Goal: Task Accomplishment & Management: Use online tool/utility

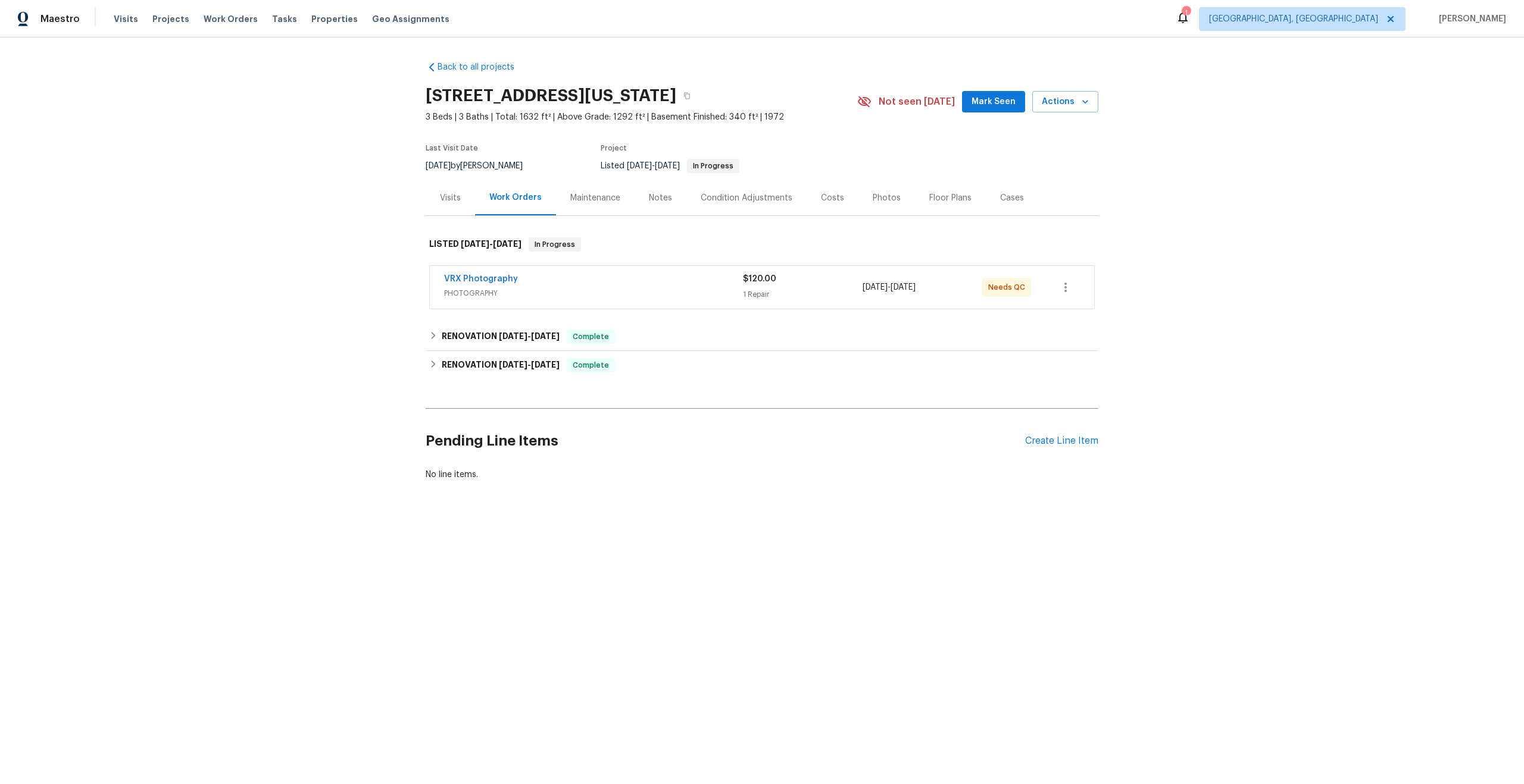
click at [646, 285] on div "VRX Photography" at bounding box center [593, 280] width 298 height 15
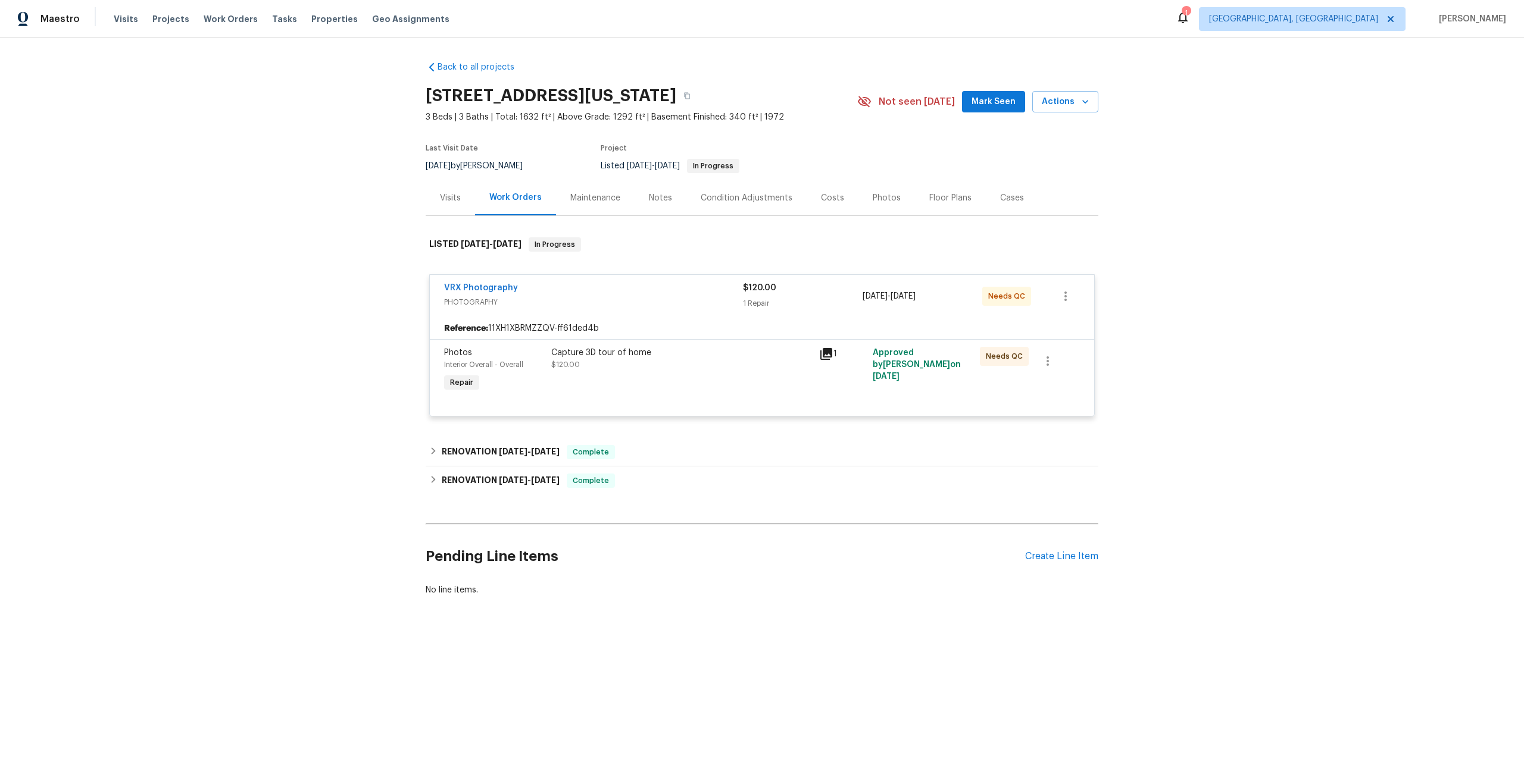
click at [708, 359] on div "Capture 3D tour of home $120.00" at bounding box center [681, 359] width 260 height 24
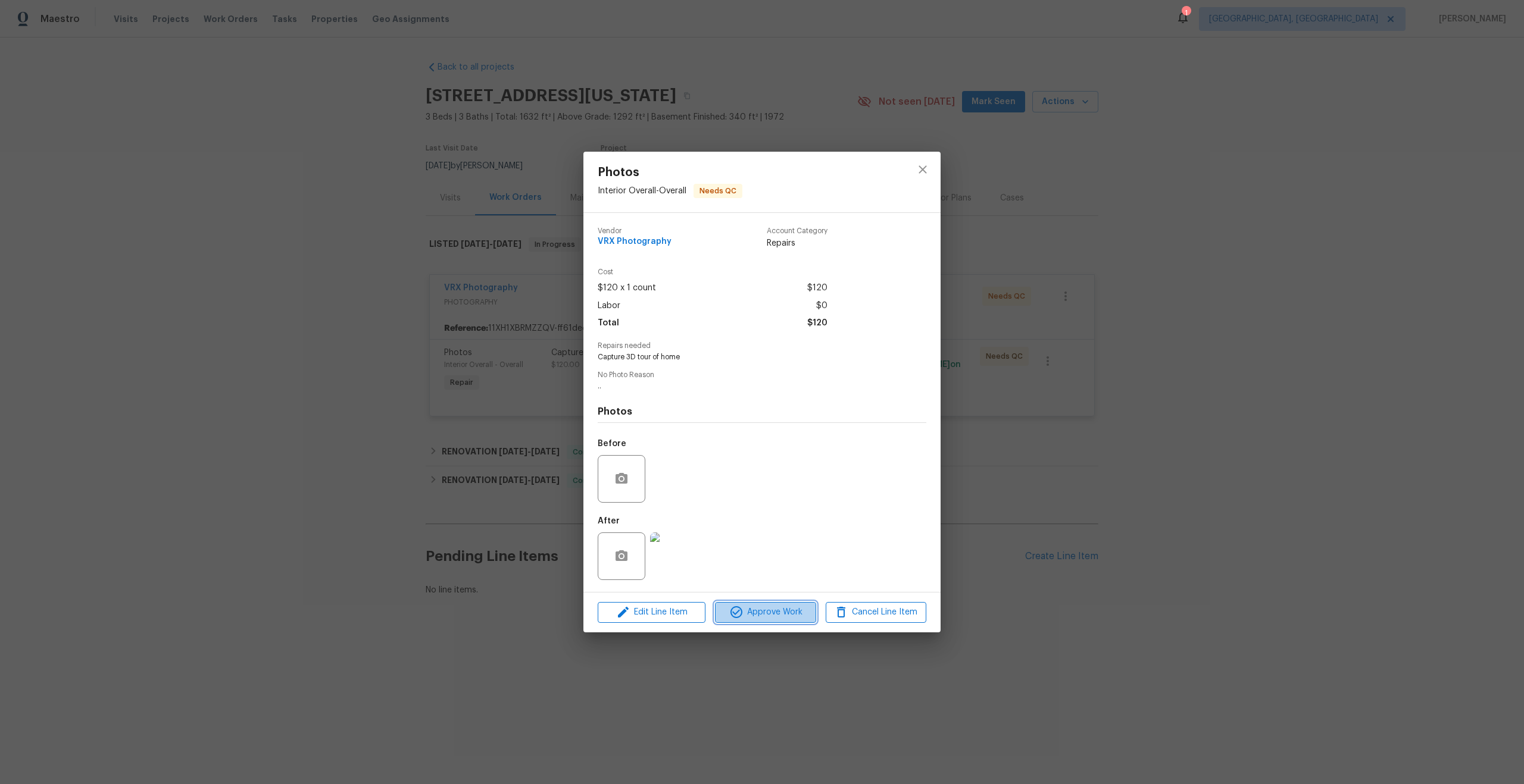
click at [775, 612] on span "Approve Work" at bounding box center [765, 612] width 93 height 15
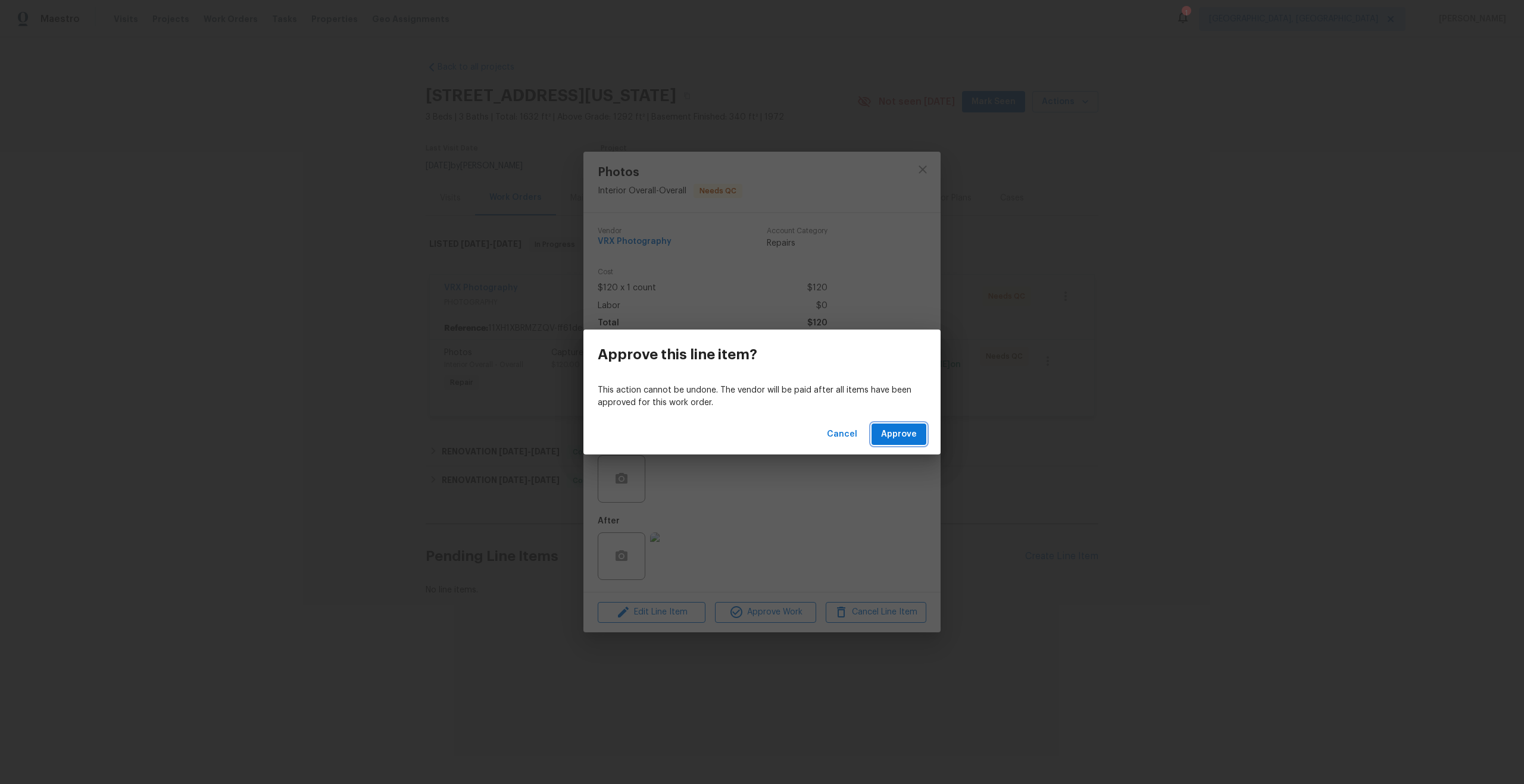
click at [903, 436] on span "Approve" at bounding box center [898, 434] width 35 height 15
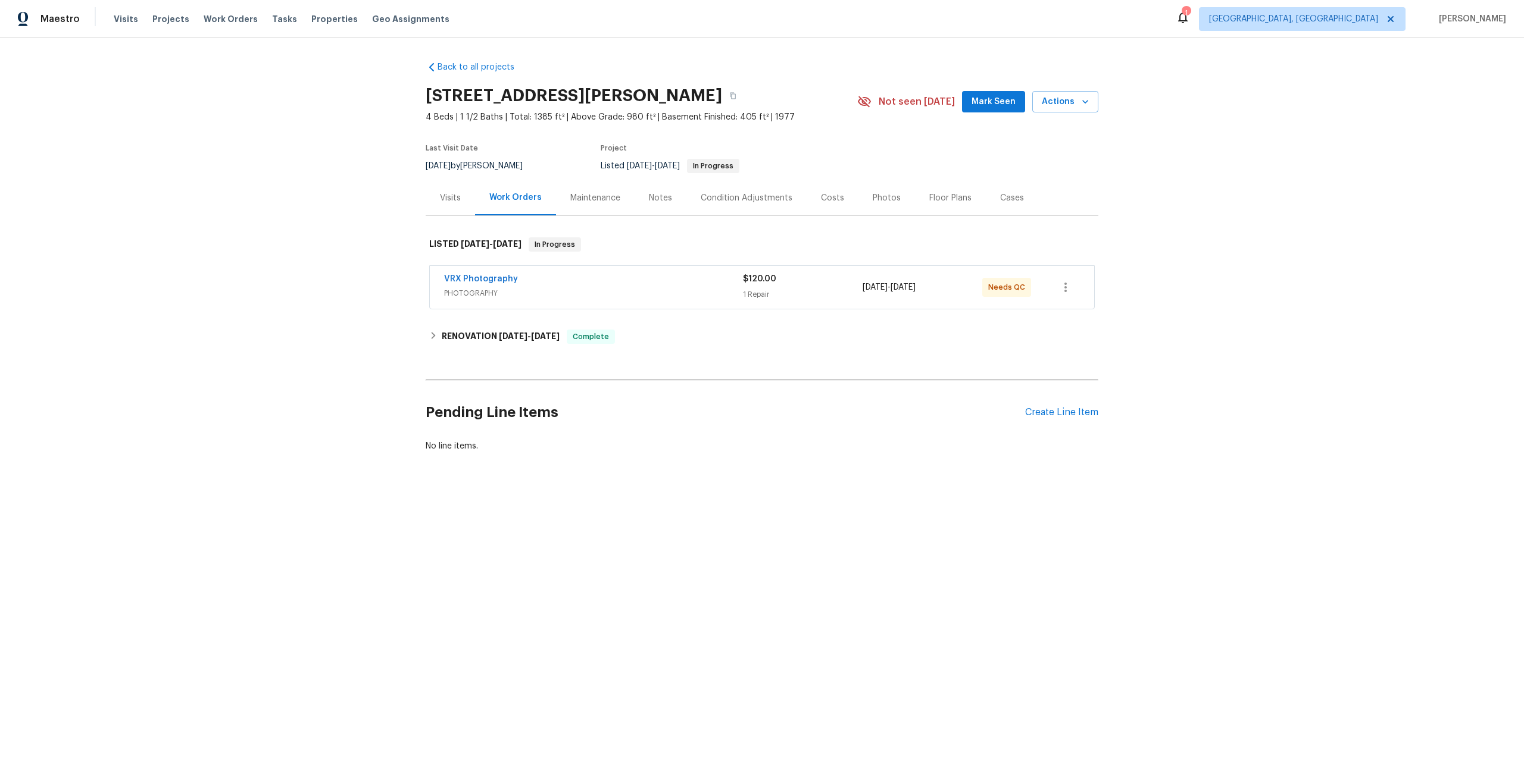
click at [669, 279] on div "VRX Photography" at bounding box center [593, 280] width 298 height 15
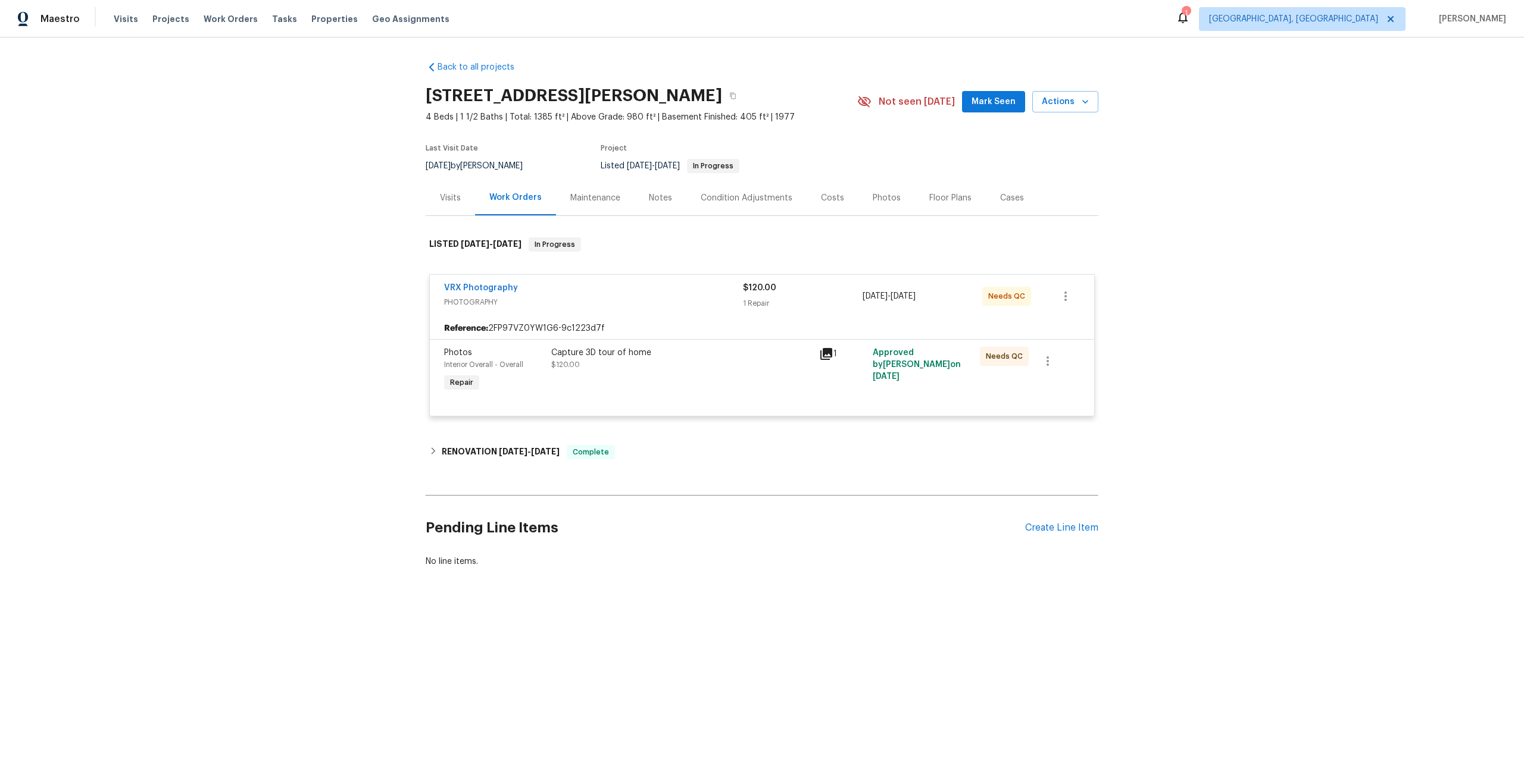
click at [706, 347] on div "Capture 3D tour of home" at bounding box center [681, 353] width 260 height 12
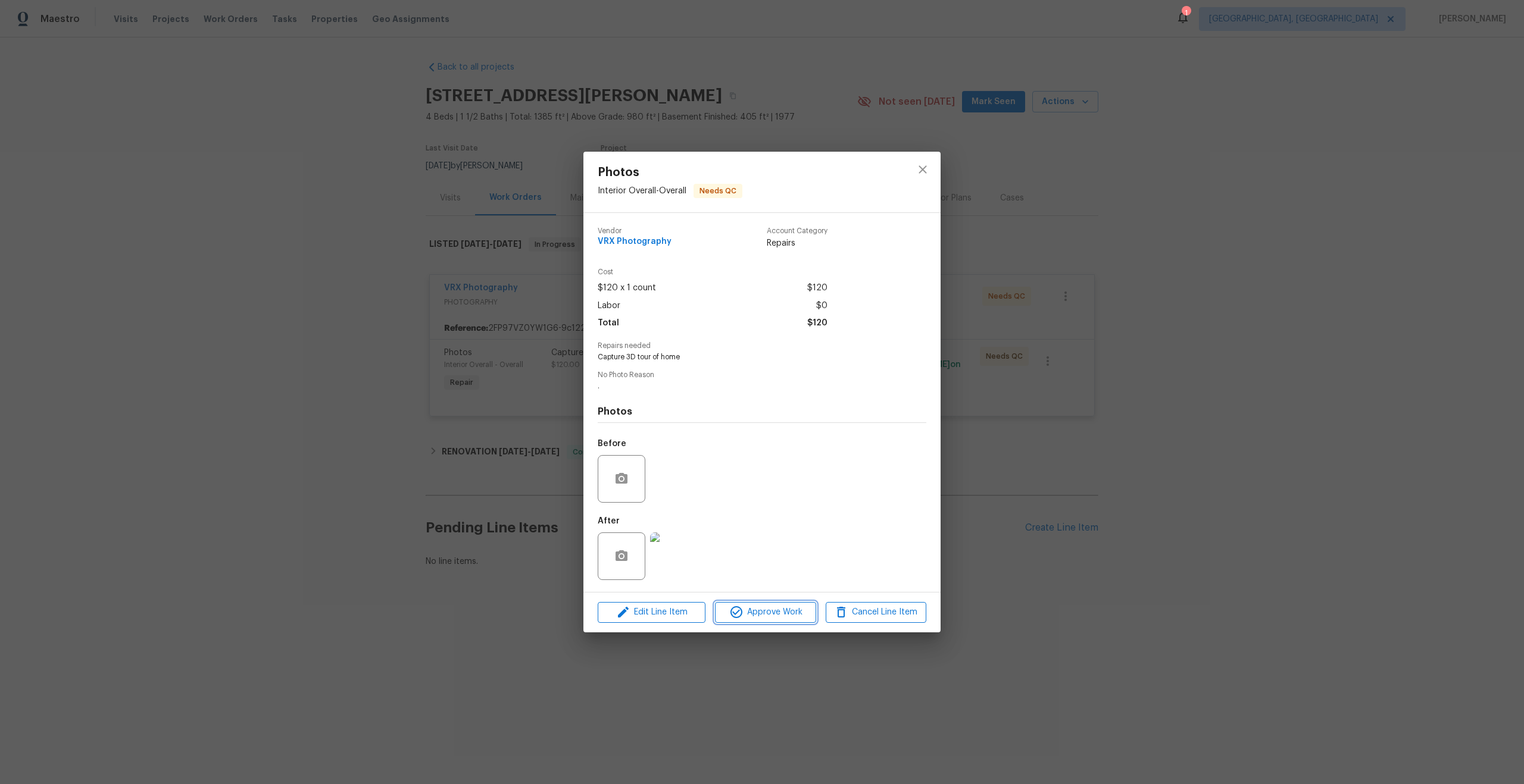
click at [768, 609] on span "Approve Work" at bounding box center [765, 612] width 93 height 15
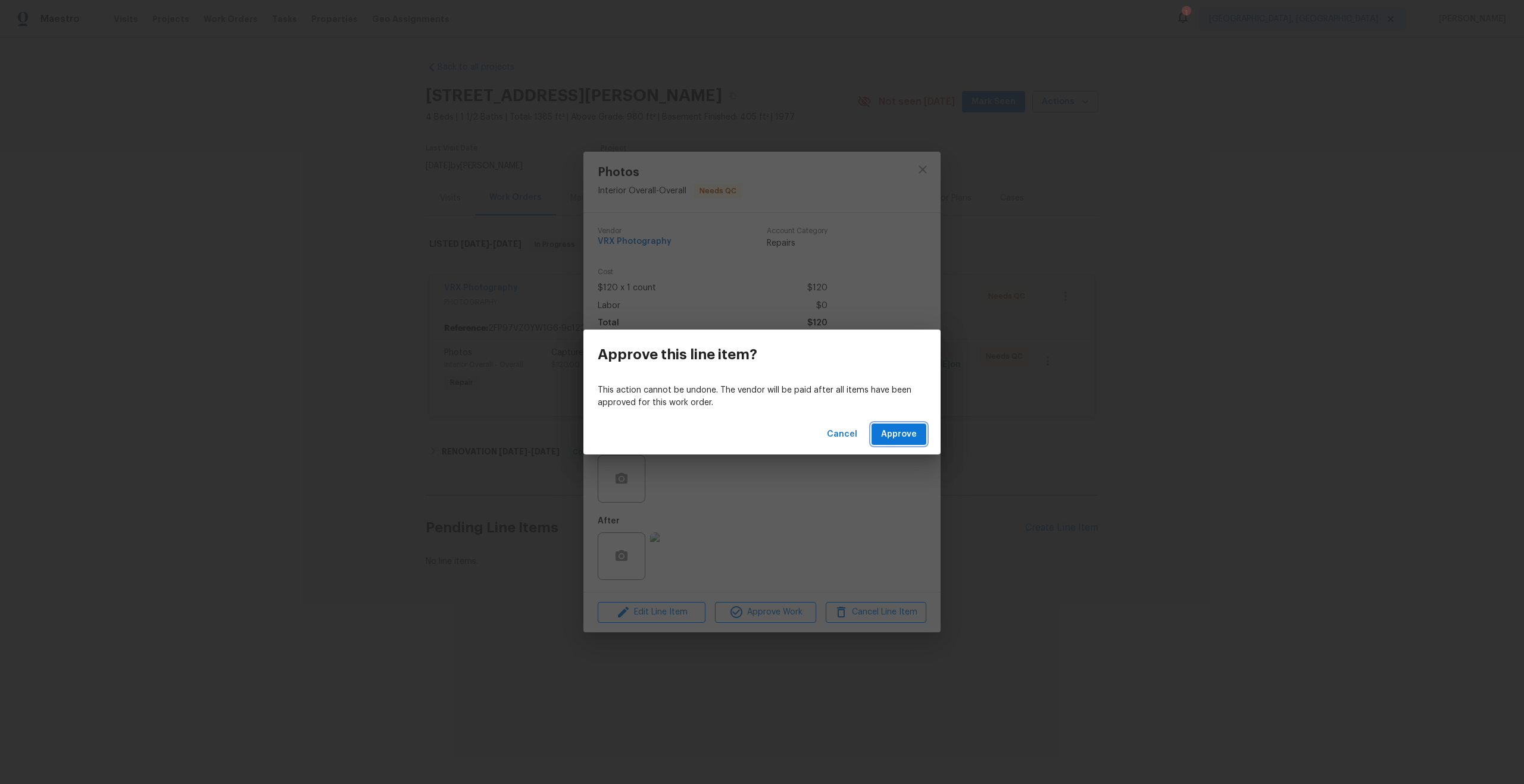
click at [913, 442] on button "Approve" at bounding box center [898, 435] width 54 height 22
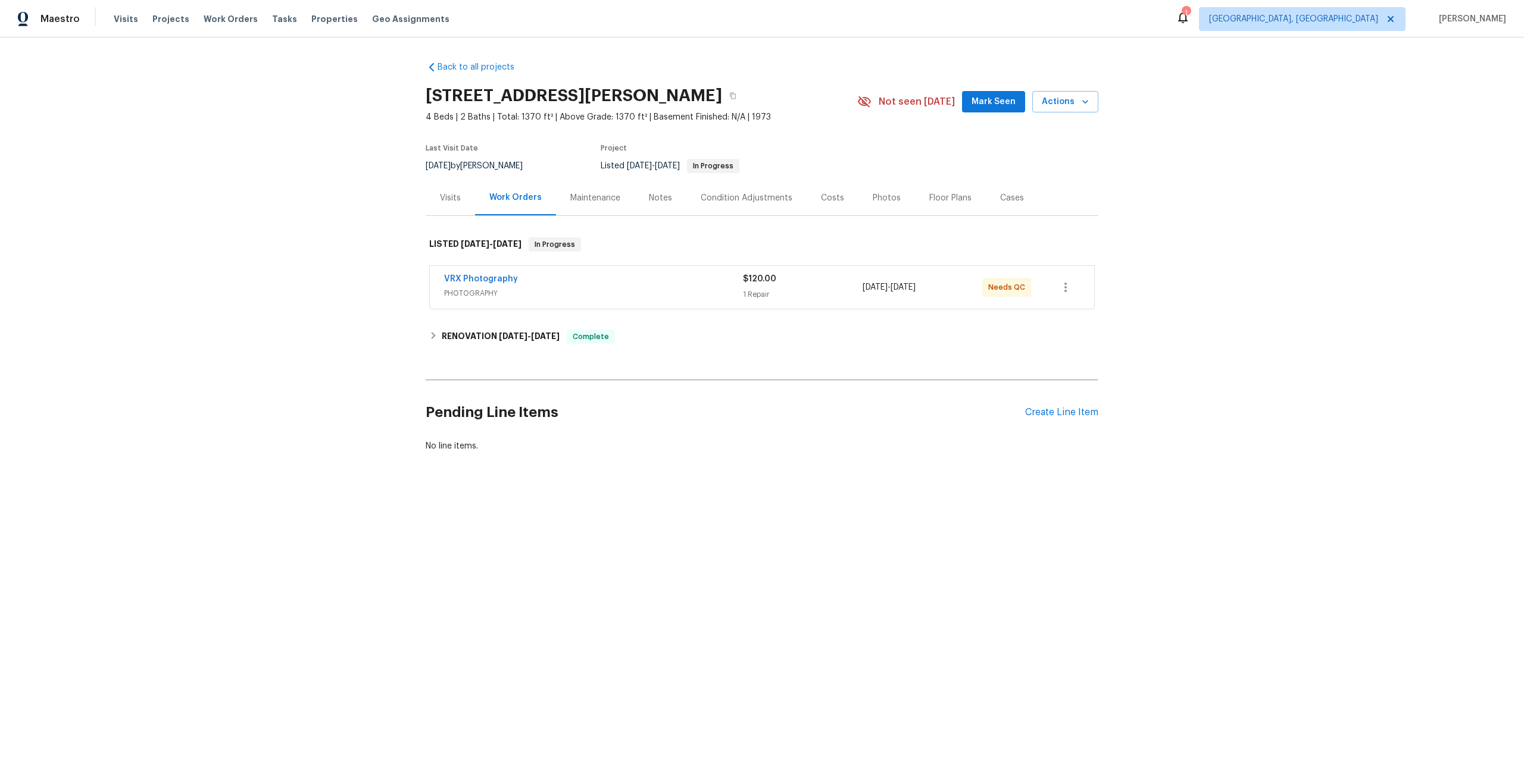
click at [681, 285] on div "VRX Photography" at bounding box center [593, 280] width 298 height 15
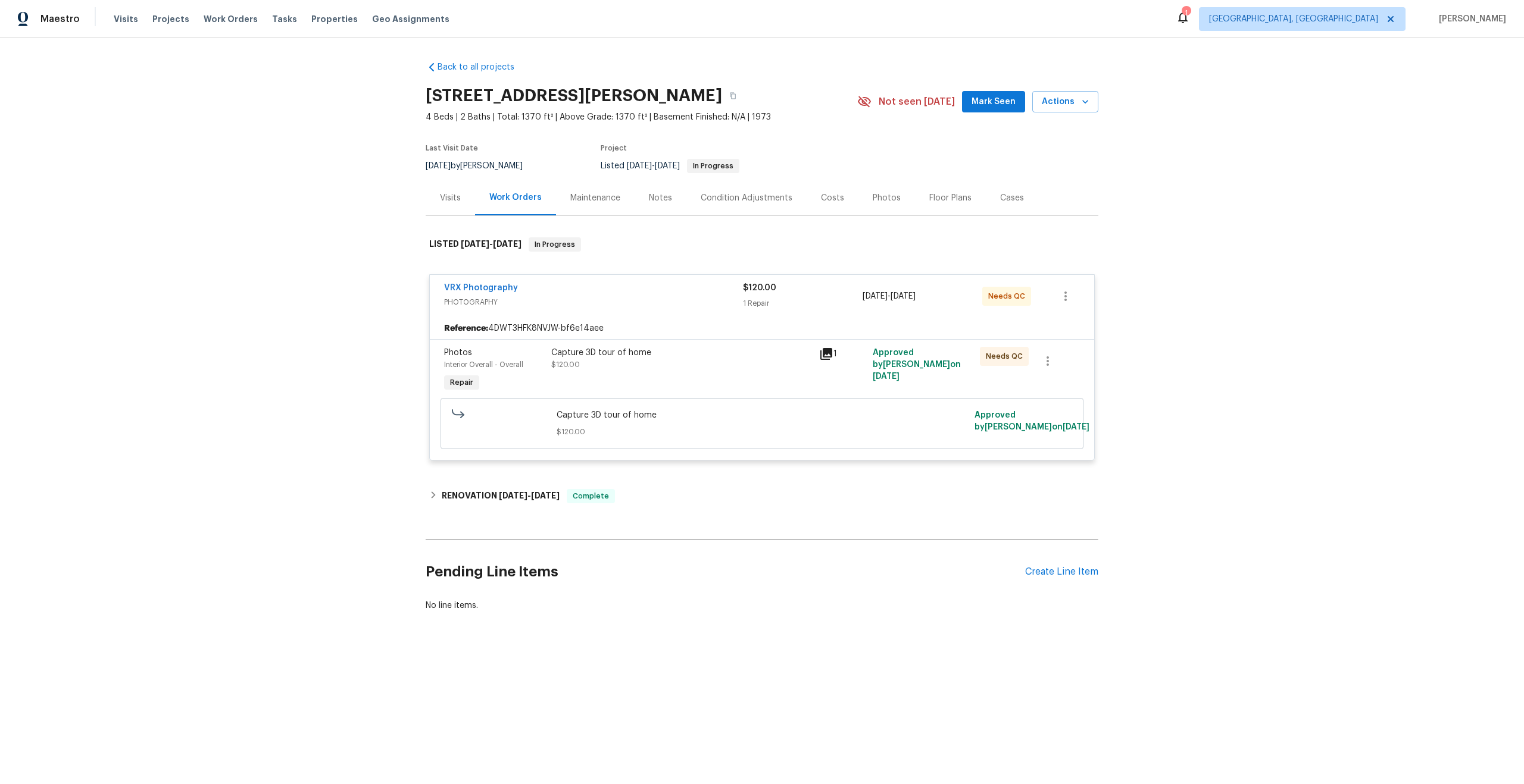
click at [688, 358] on div "Capture 3D tour of home $120.00" at bounding box center [681, 359] width 260 height 24
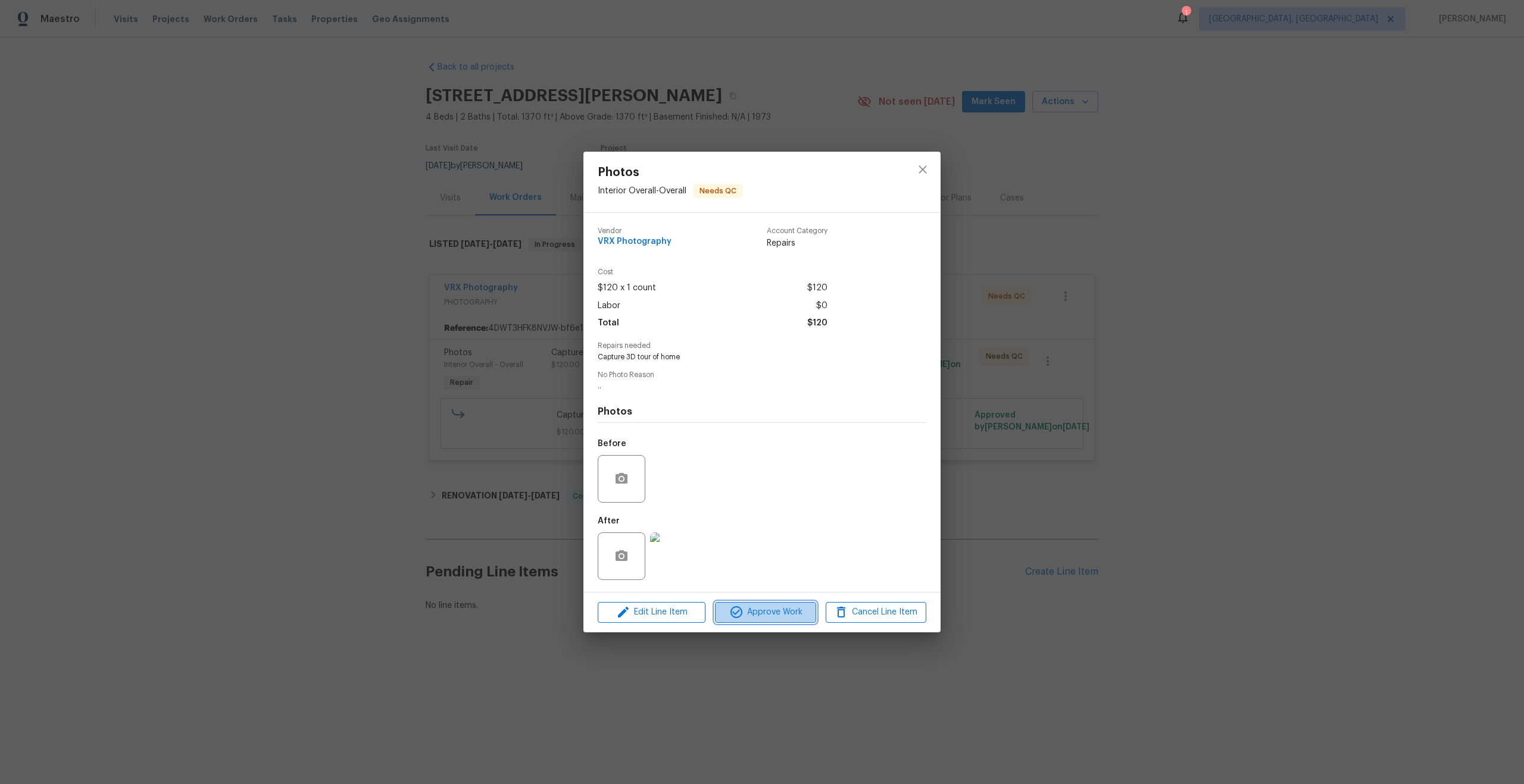
click at [772, 605] on span "Approve Work" at bounding box center [765, 612] width 93 height 15
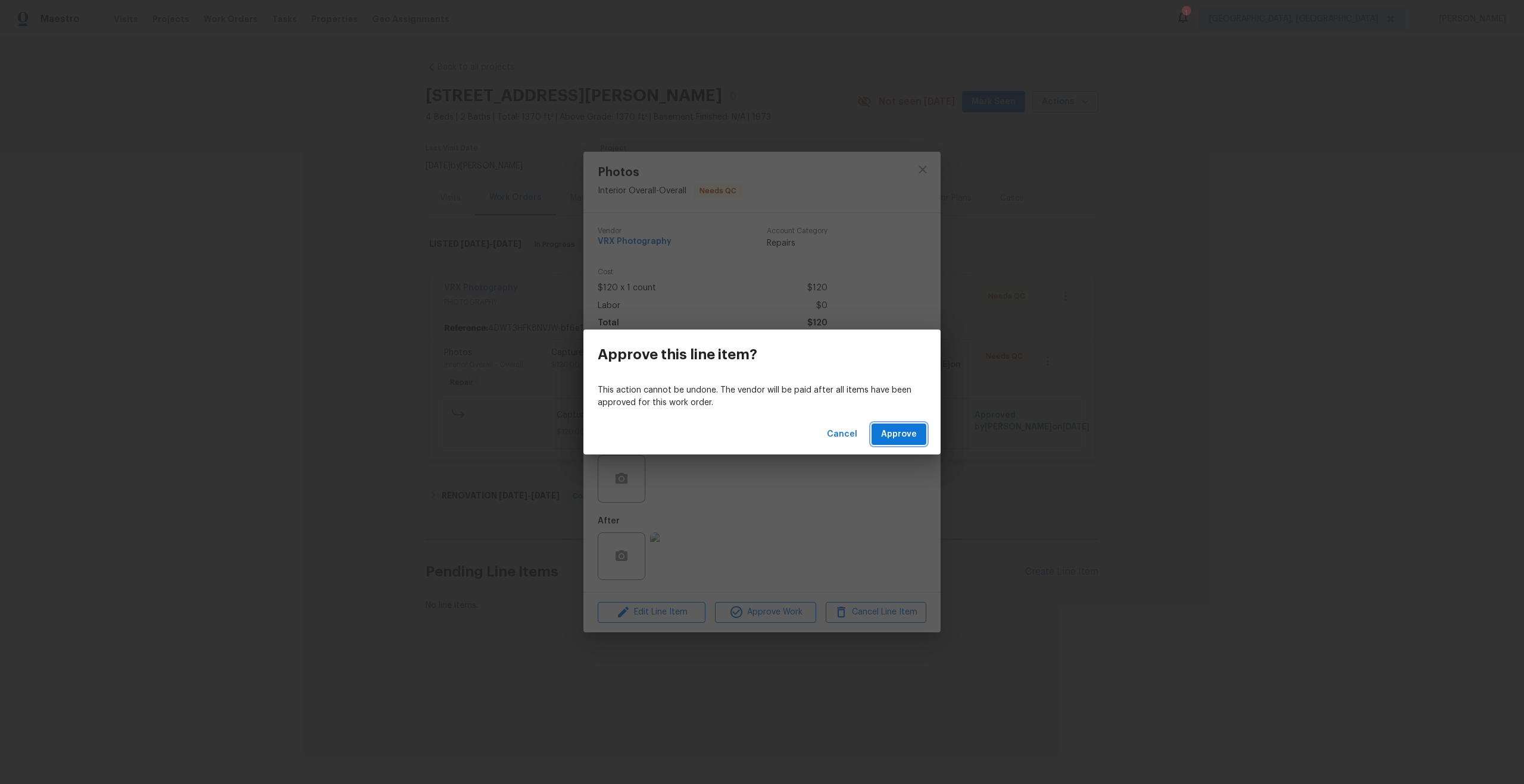
click at [906, 428] on span "Approve" at bounding box center [898, 434] width 35 height 15
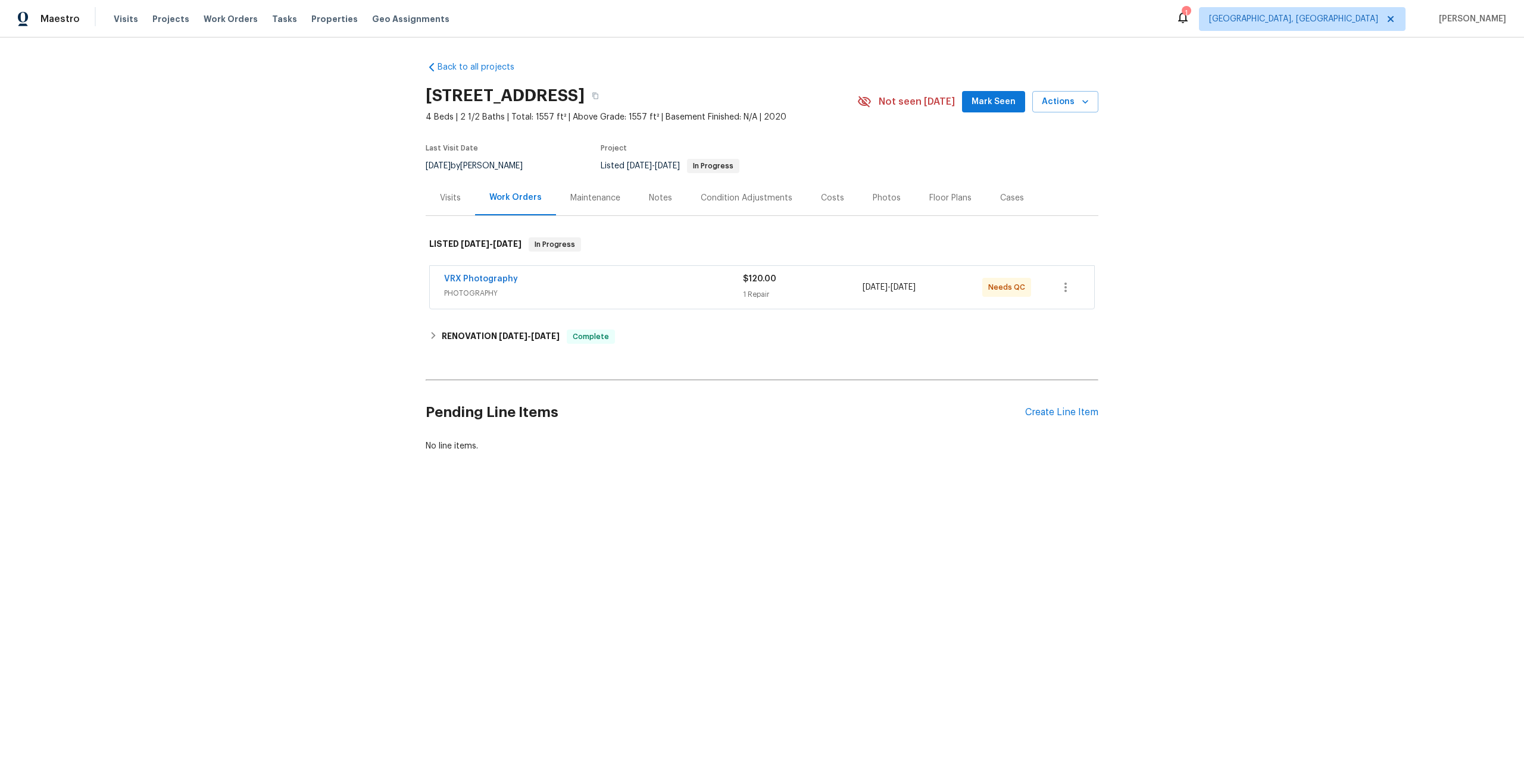
click at [569, 279] on div "VRX Photography" at bounding box center [593, 280] width 298 height 15
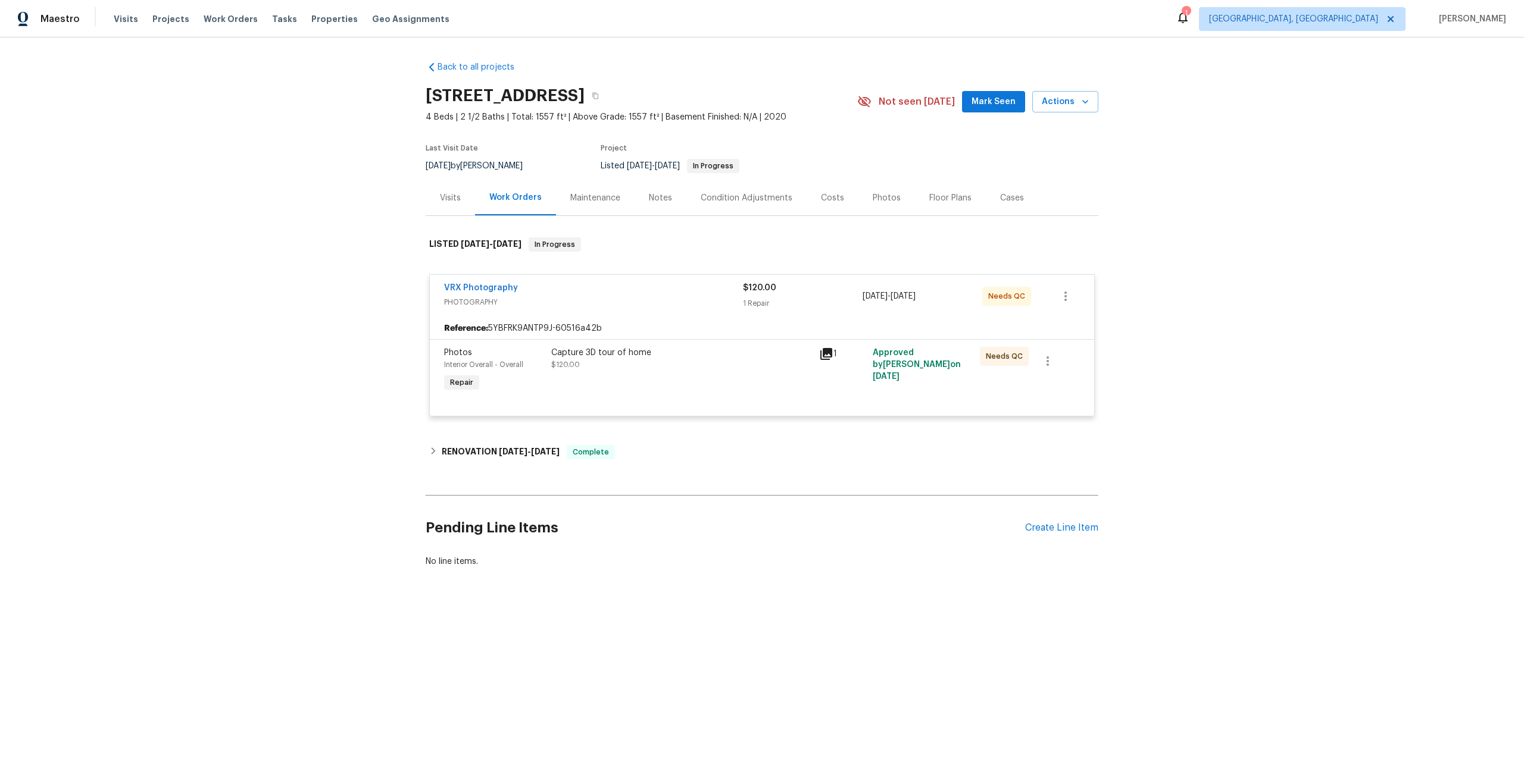
click at [701, 368] on div "Capture 3D tour of home $120.00" at bounding box center [681, 359] width 260 height 24
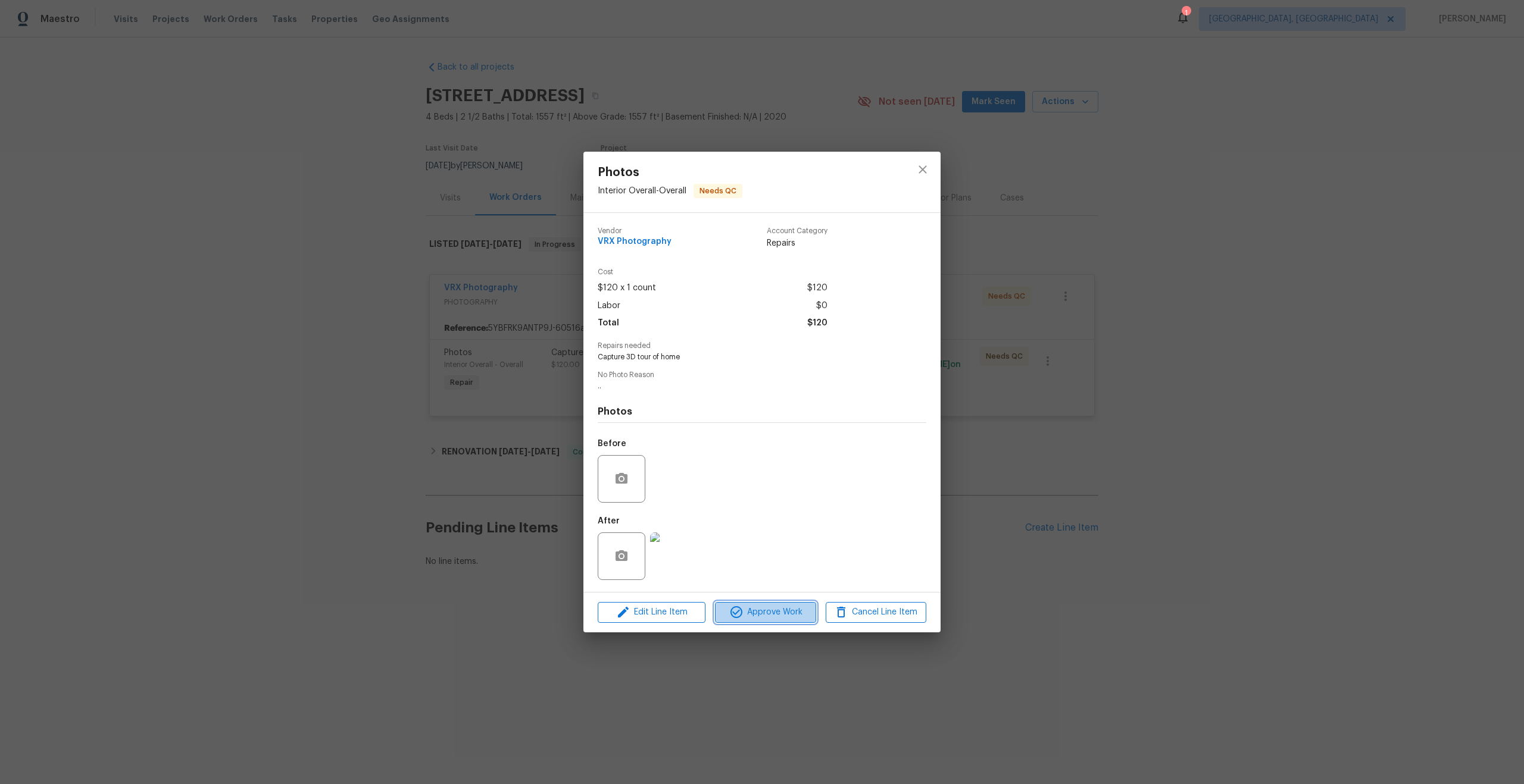
click at [760, 605] on span "Approve Work" at bounding box center [765, 612] width 93 height 15
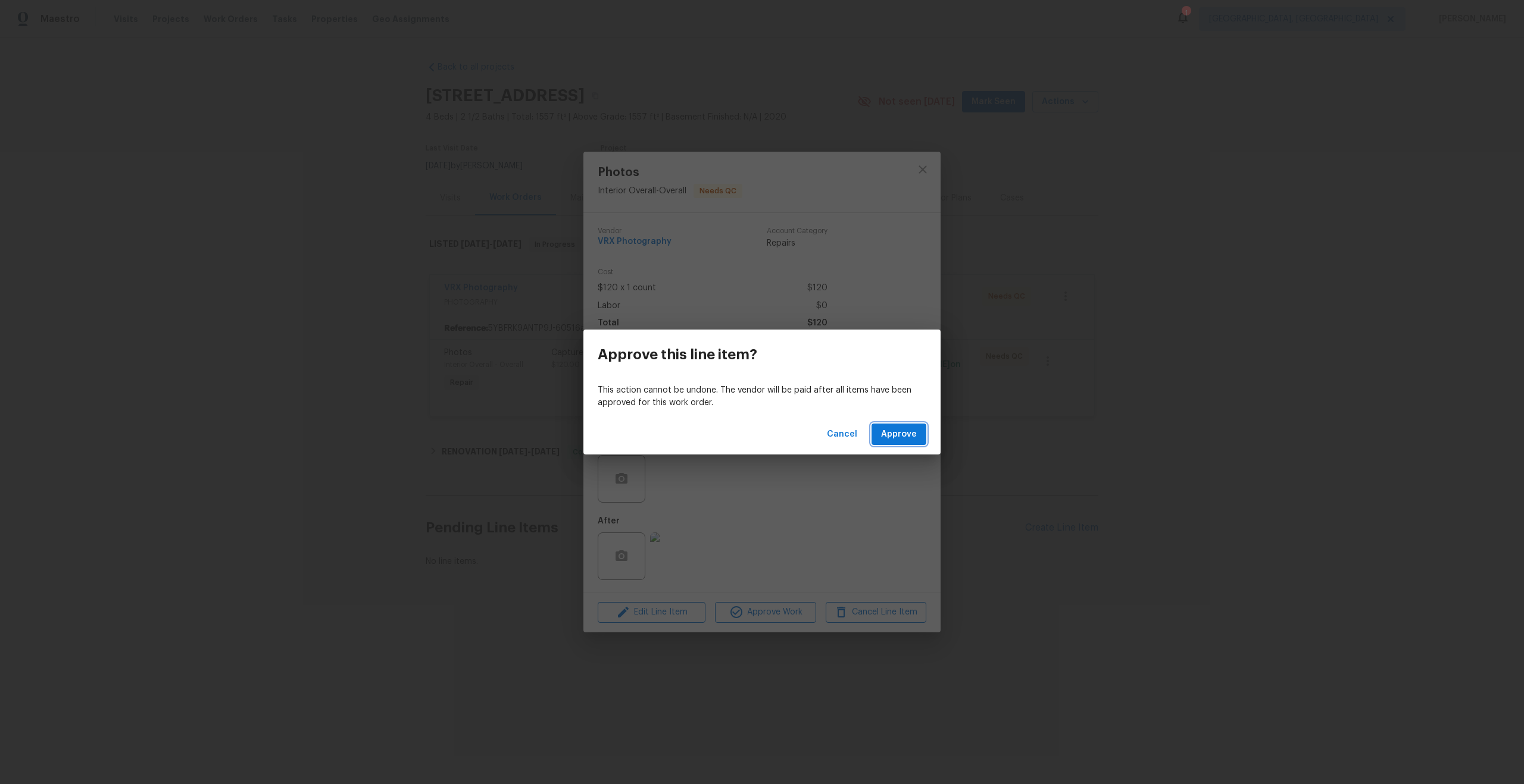
click at [912, 436] on span "Approve" at bounding box center [898, 434] width 35 height 15
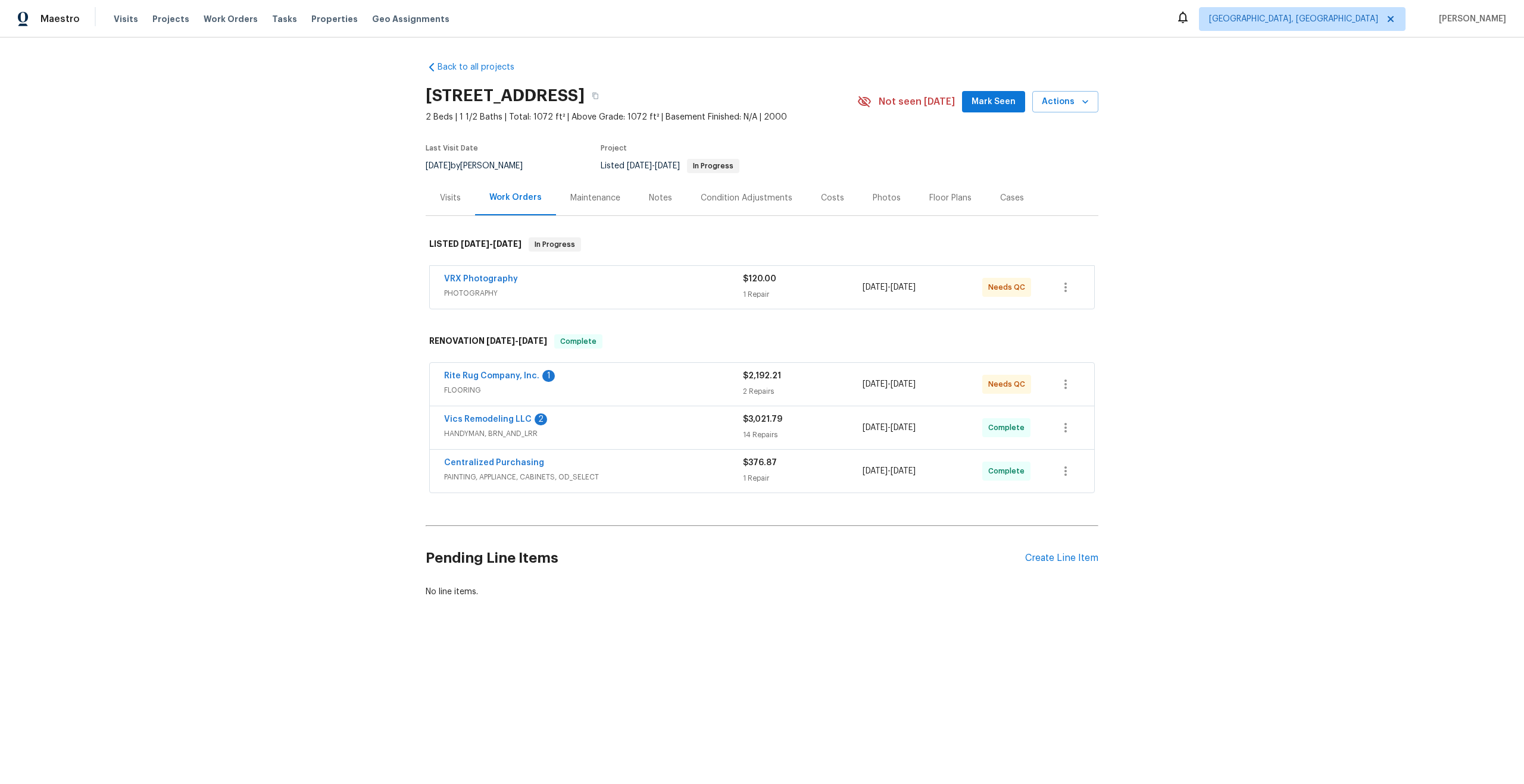
click at [600, 279] on div "VRX Photography" at bounding box center [593, 280] width 298 height 15
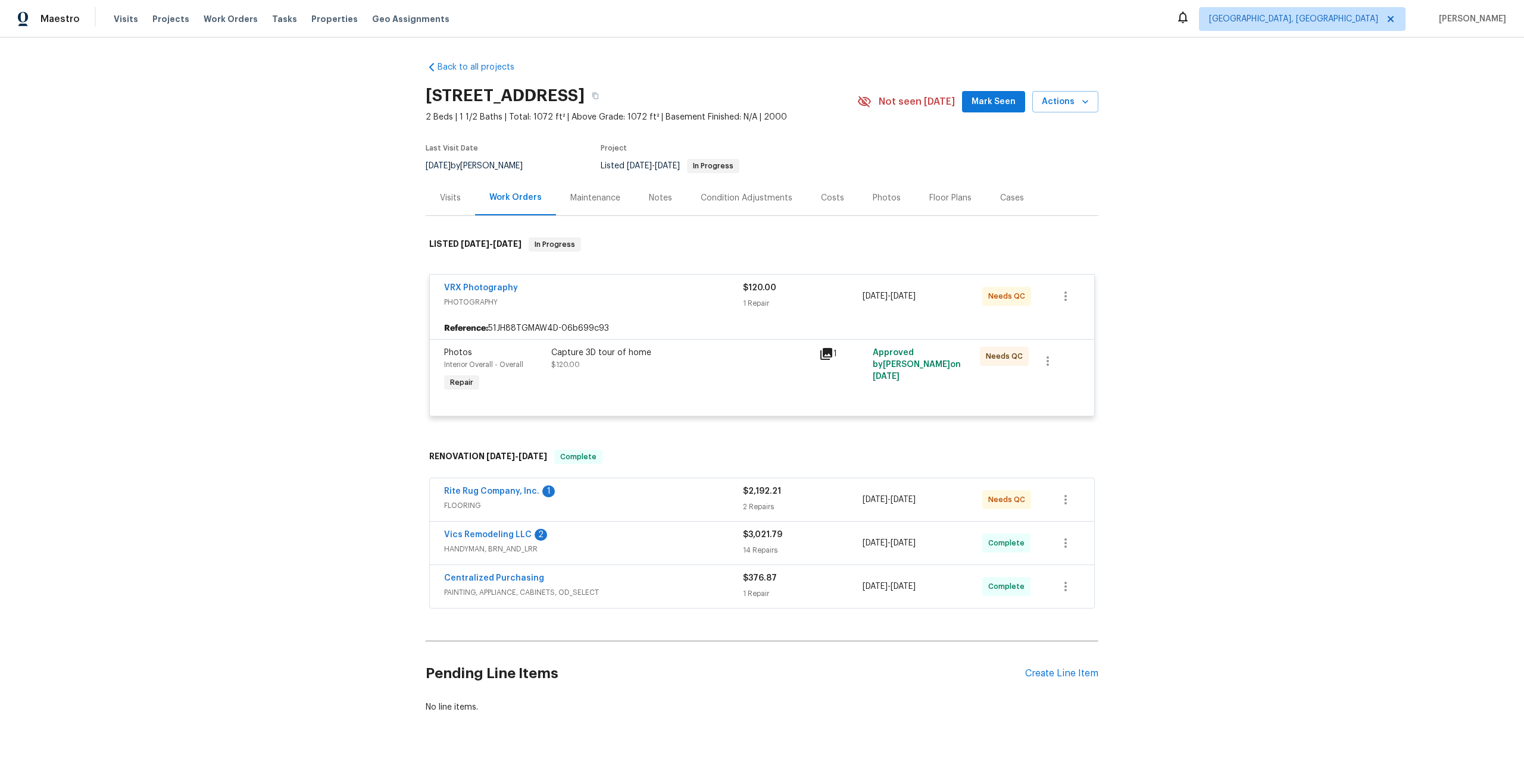
click at [687, 364] on div "Capture 3D tour of home $120.00" at bounding box center [681, 359] width 260 height 24
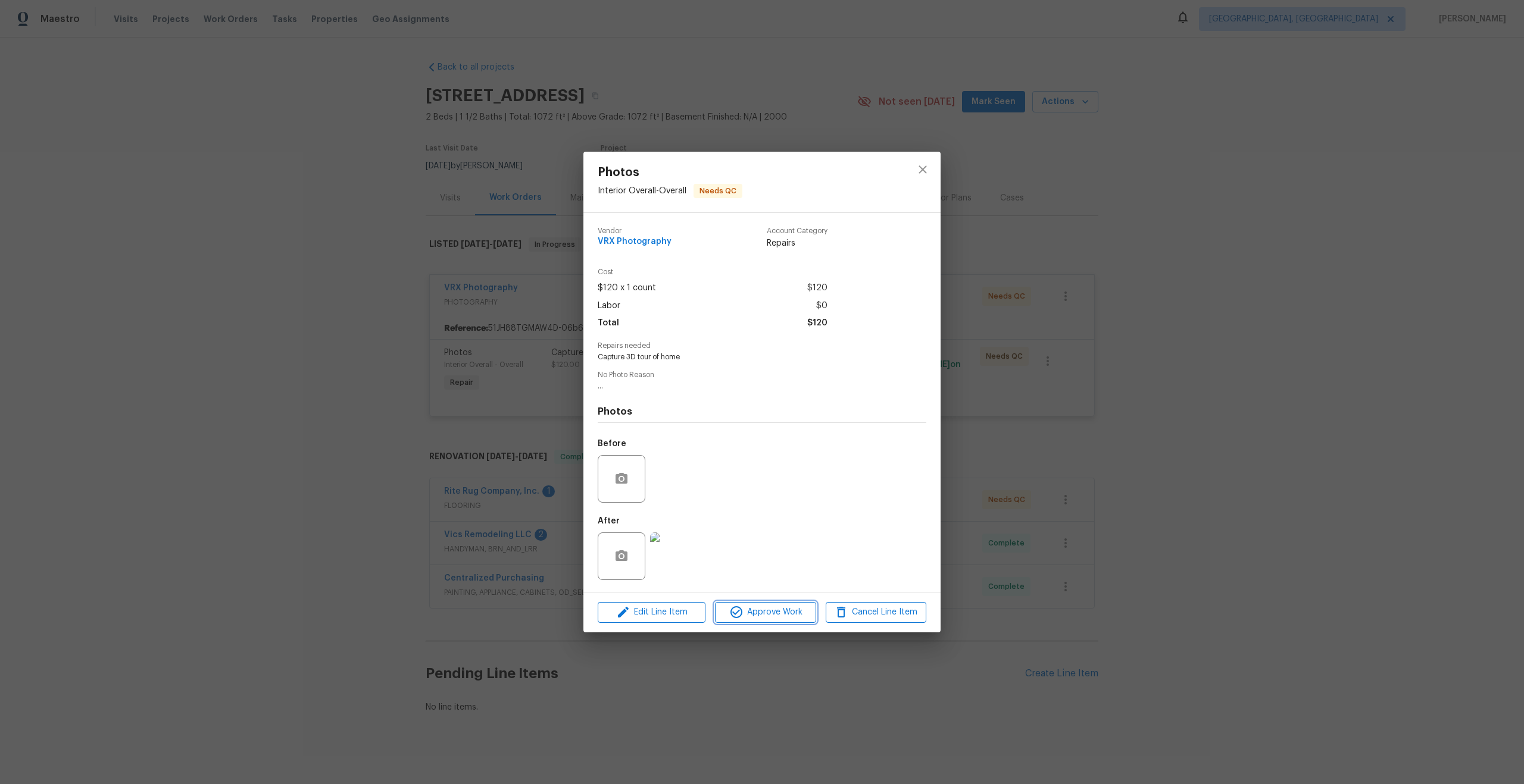
click at [770, 612] on span "Approve Work" at bounding box center [765, 612] width 93 height 15
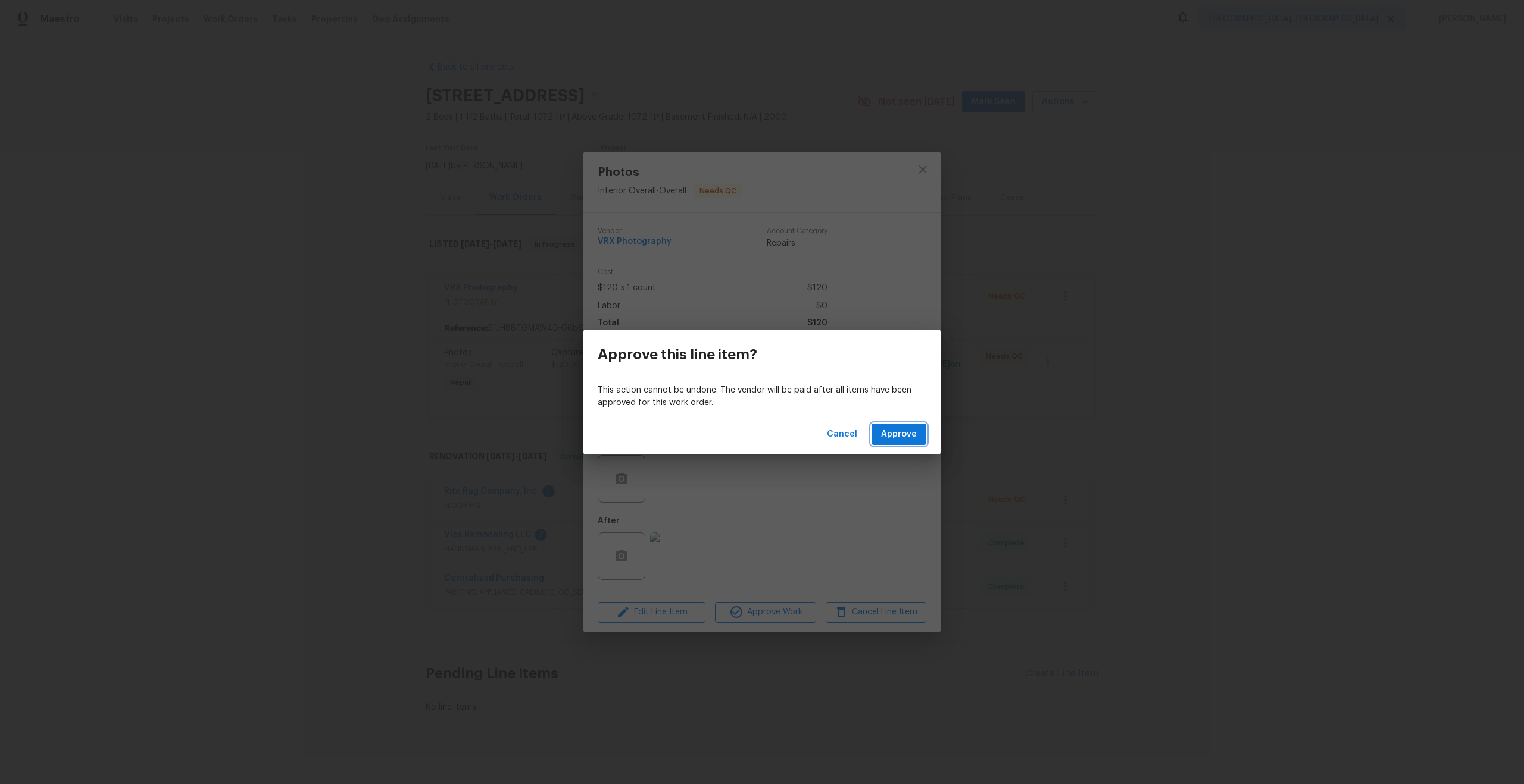
click at [894, 439] on span "Approve" at bounding box center [898, 434] width 35 height 15
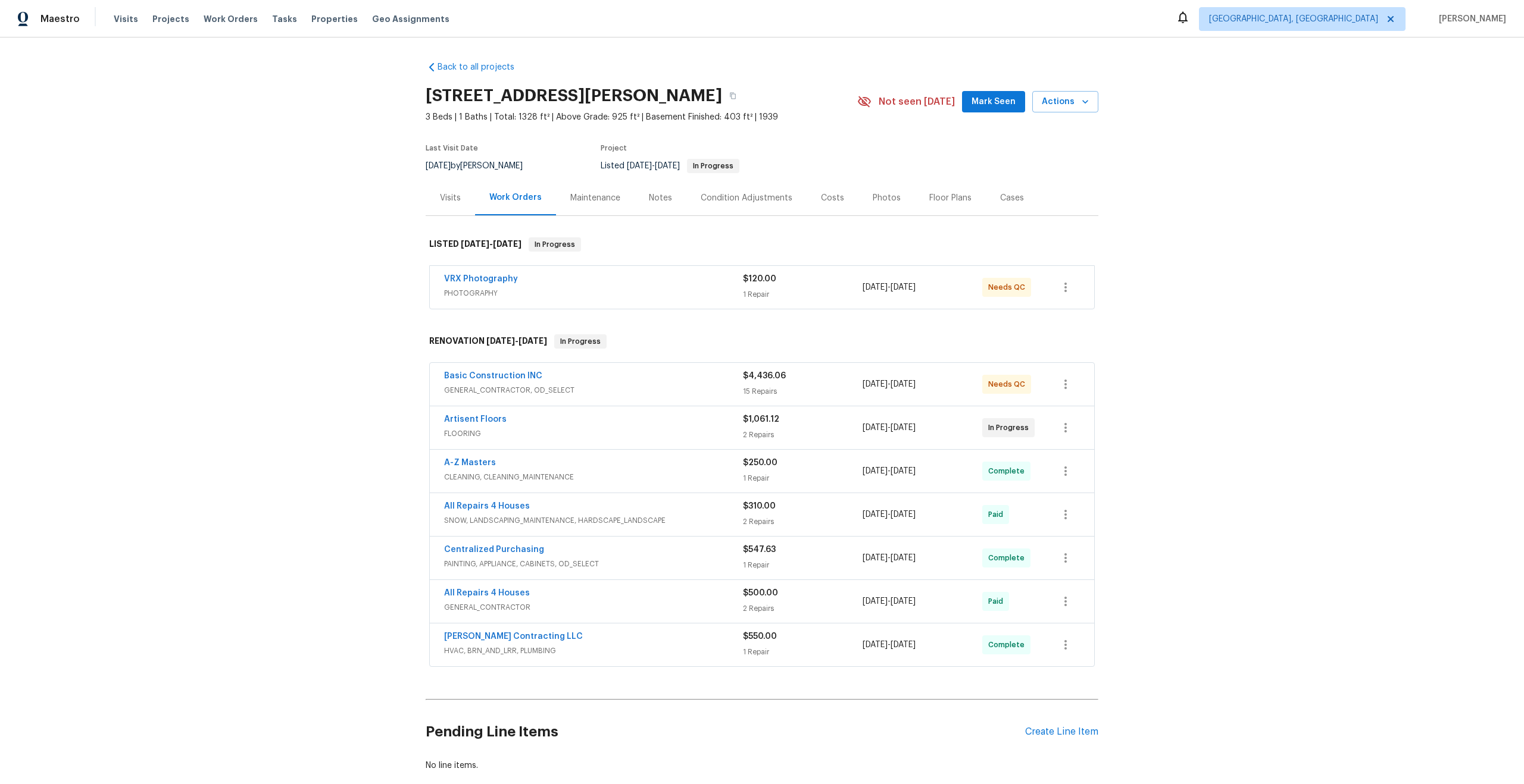
click at [692, 279] on div "VRX Photography" at bounding box center [593, 280] width 298 height 15
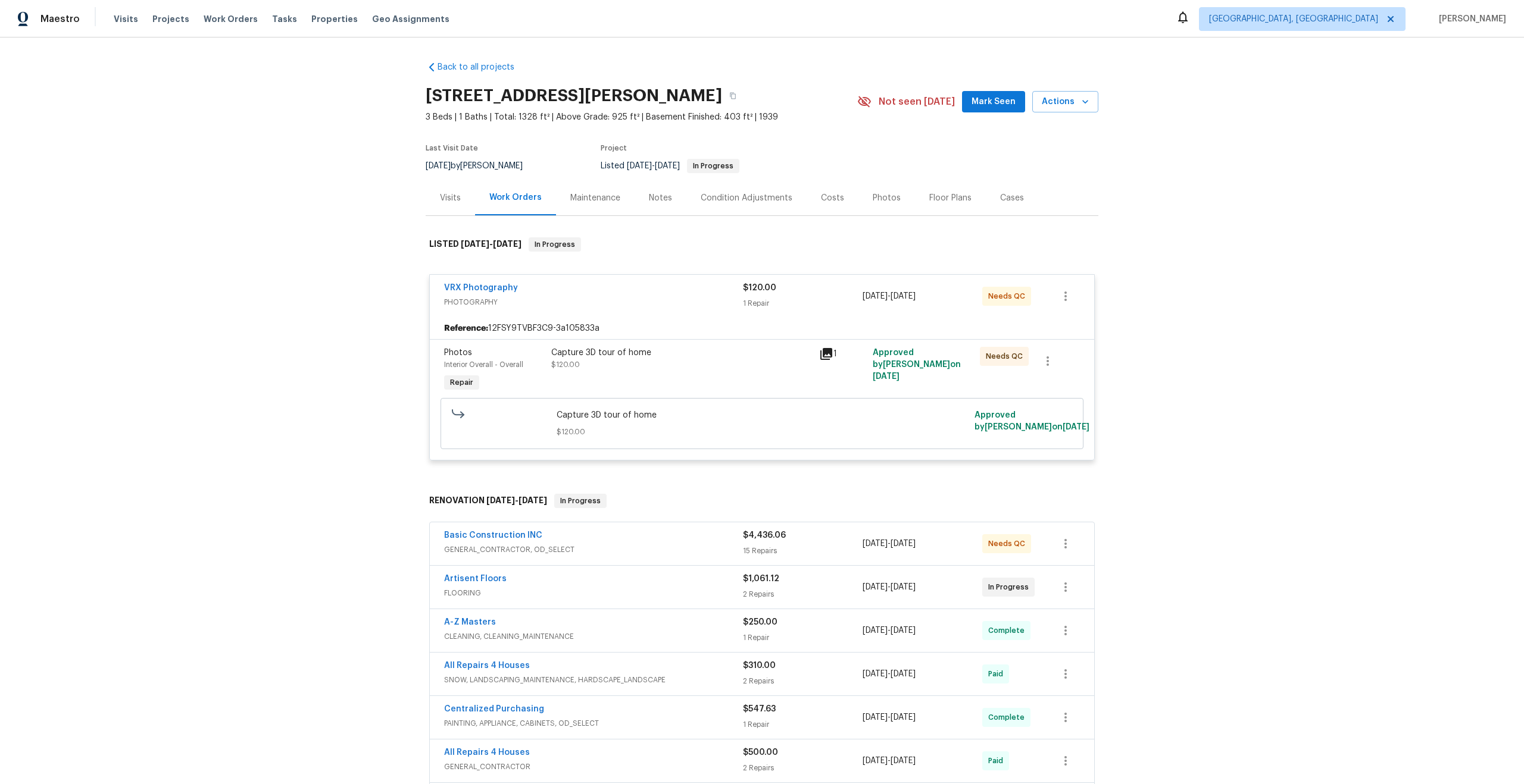
click at [796, 377] on div "Capture 3D tour of home $120.00" at bounding box center [681, 370] width 268 height 54
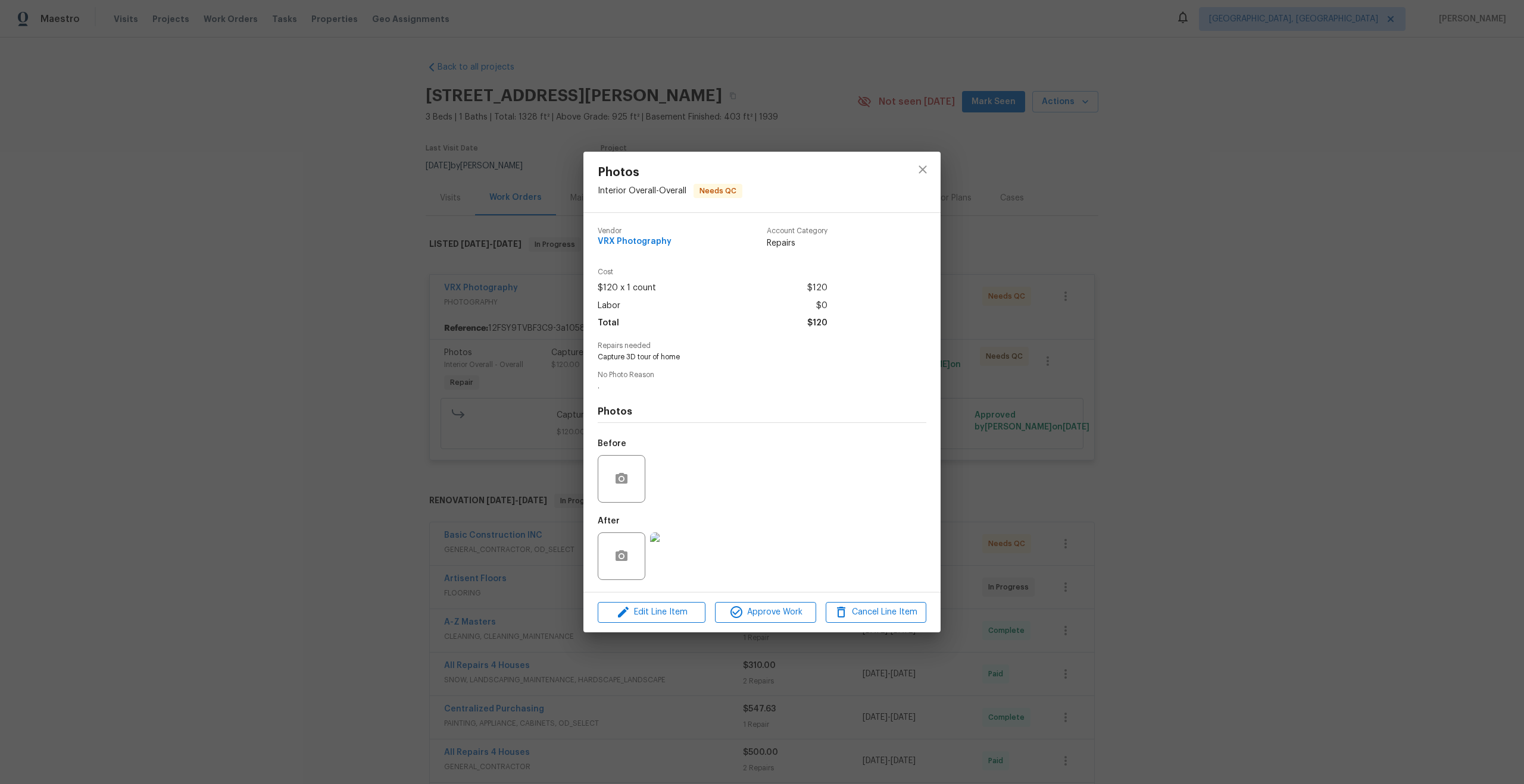
click at [788, 599] on div "Edit Line Item Approve Work Cancel Line Item" at bounding box center [762, 612] width 357 height 40
click at [769, 617] on span "Approve Work" at bounding box center [765, 612] width 93 height 15
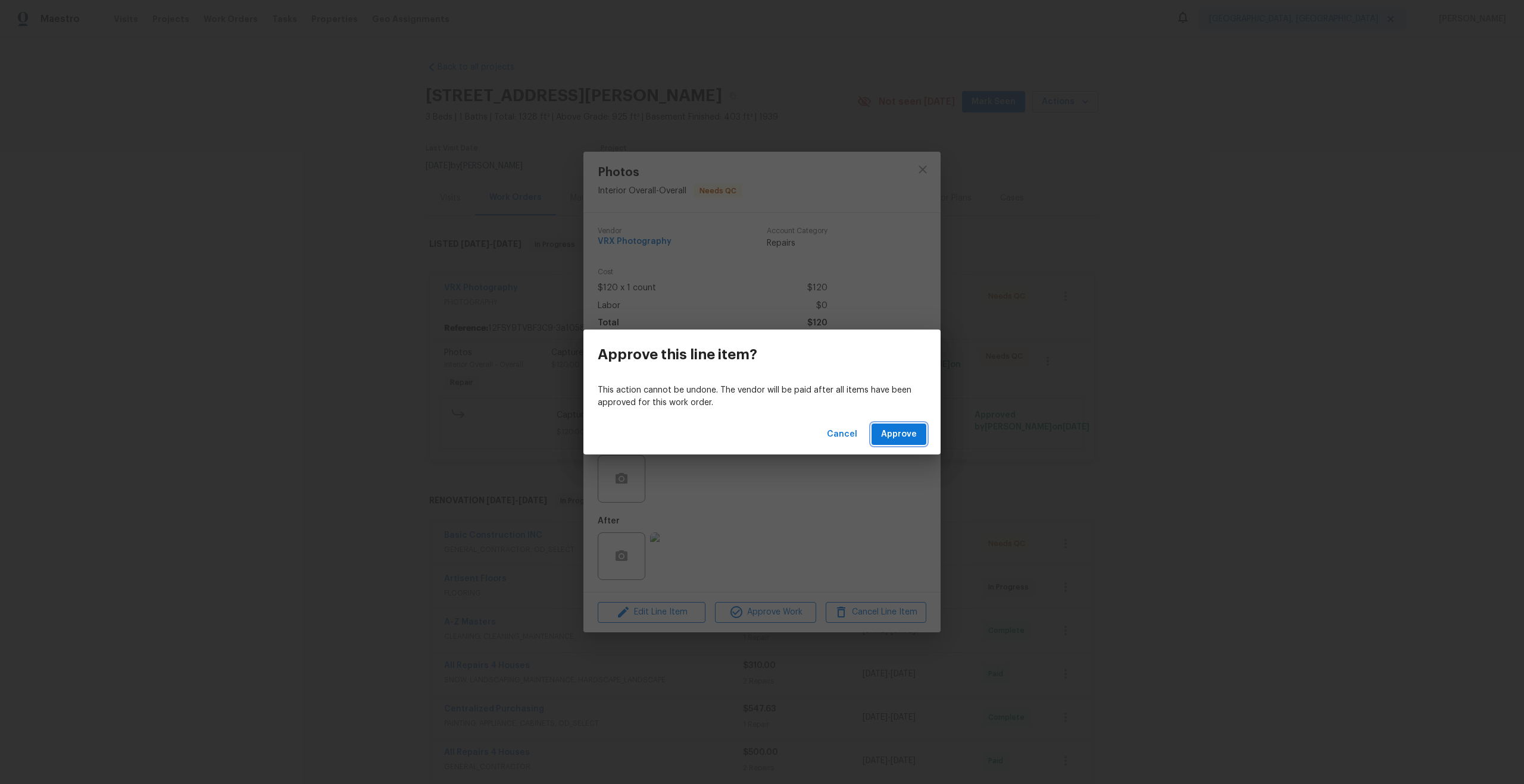
click at [902, 433] on span "Approve" at bounding box center [898, 434] width 35 height 15
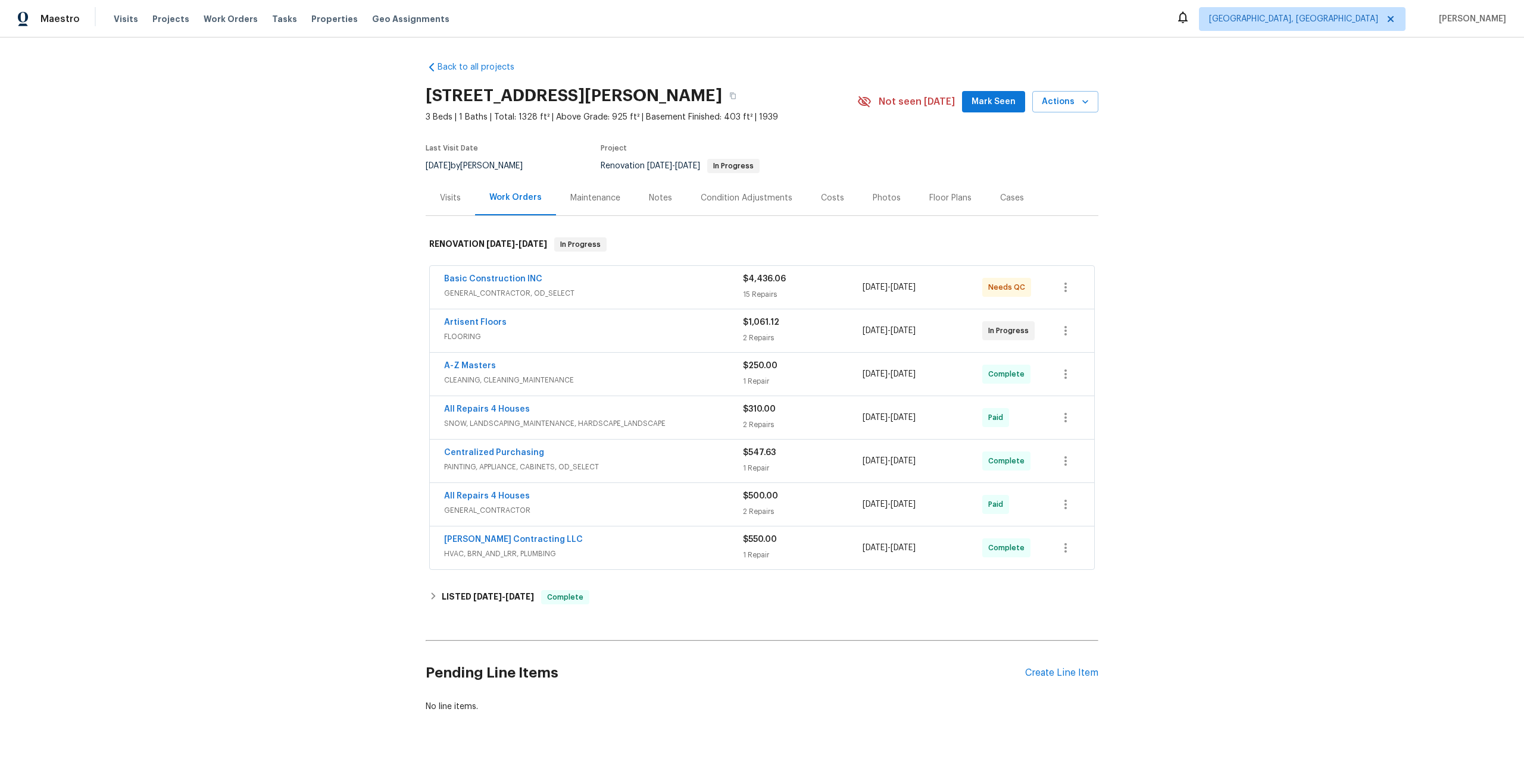
scroll to position [9, 0]
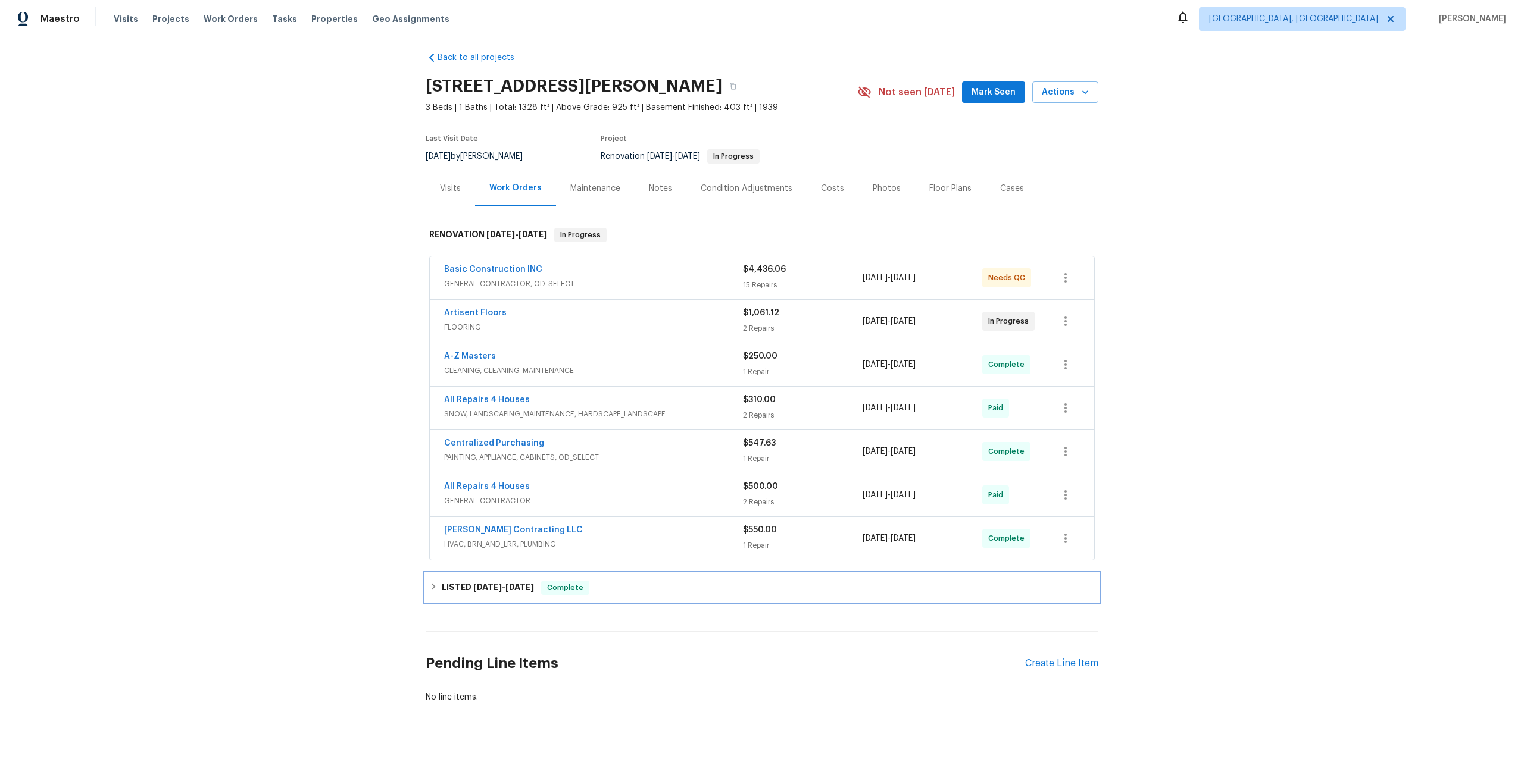
click at [593, 579] on div "LISTED 9/5/25 - 9/6/25 Complete" at bounding box center [762, 587] width 673 height 28
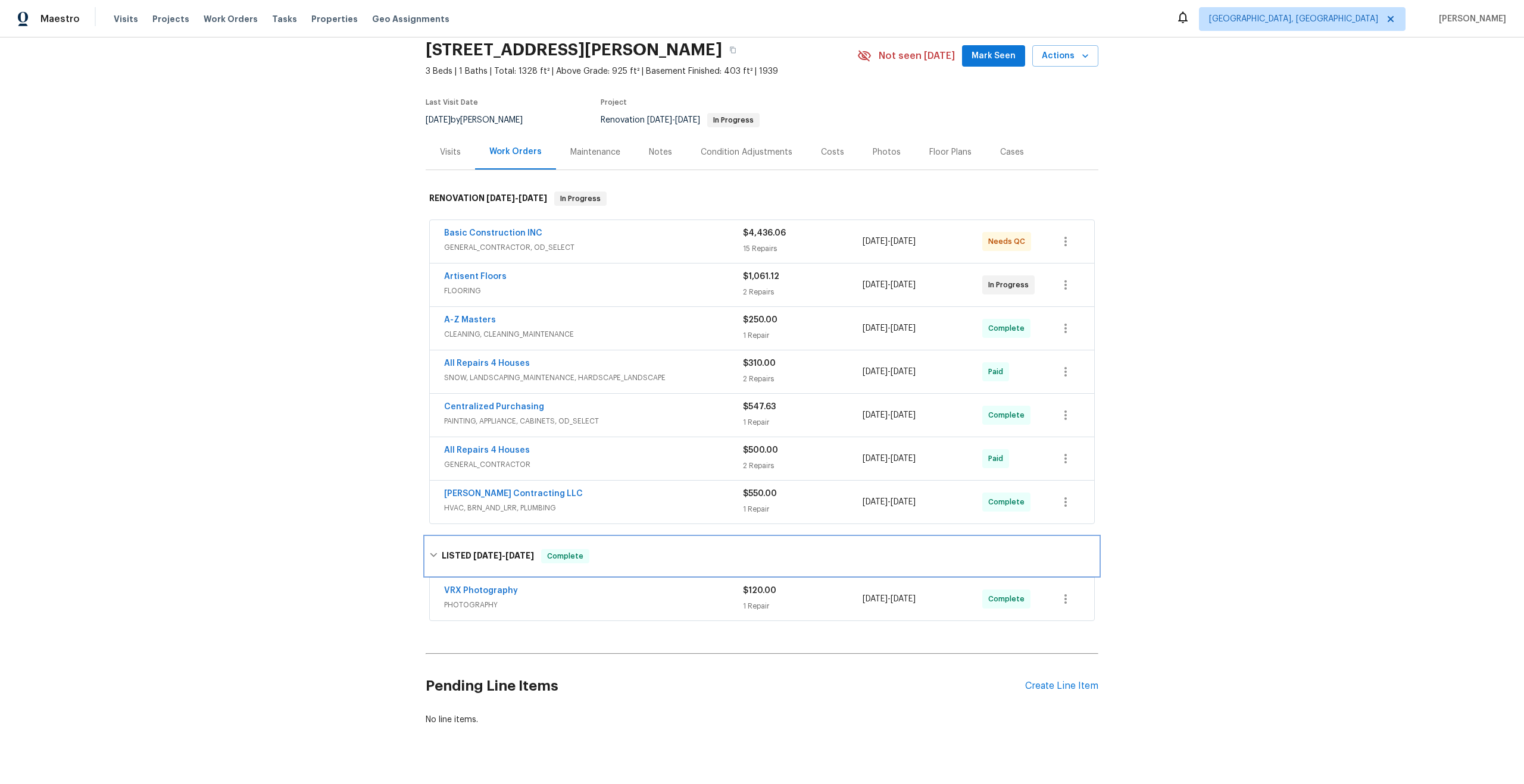
scroll to position [68, 0]
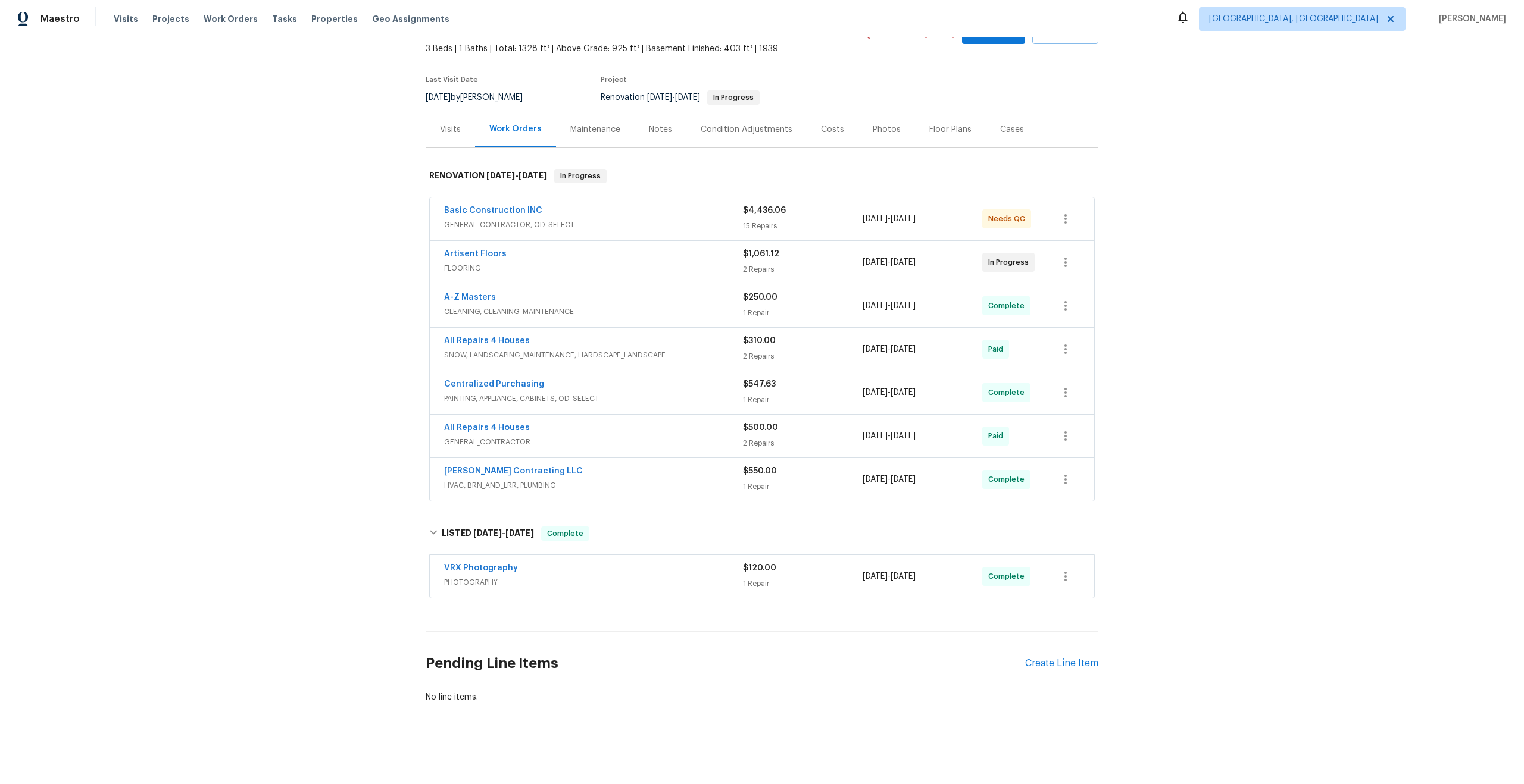
click at [591, 558] on div "VRX Photography PHOTOGRAPHY $120.00 1 Repair 9/5/2025 - 9/6/2025 Complete" at bounding box center [762, 577] width 664 height 43
click at [594, 566] on div "VRX Photography" at bounding box center [593, 569] width 298 height 15
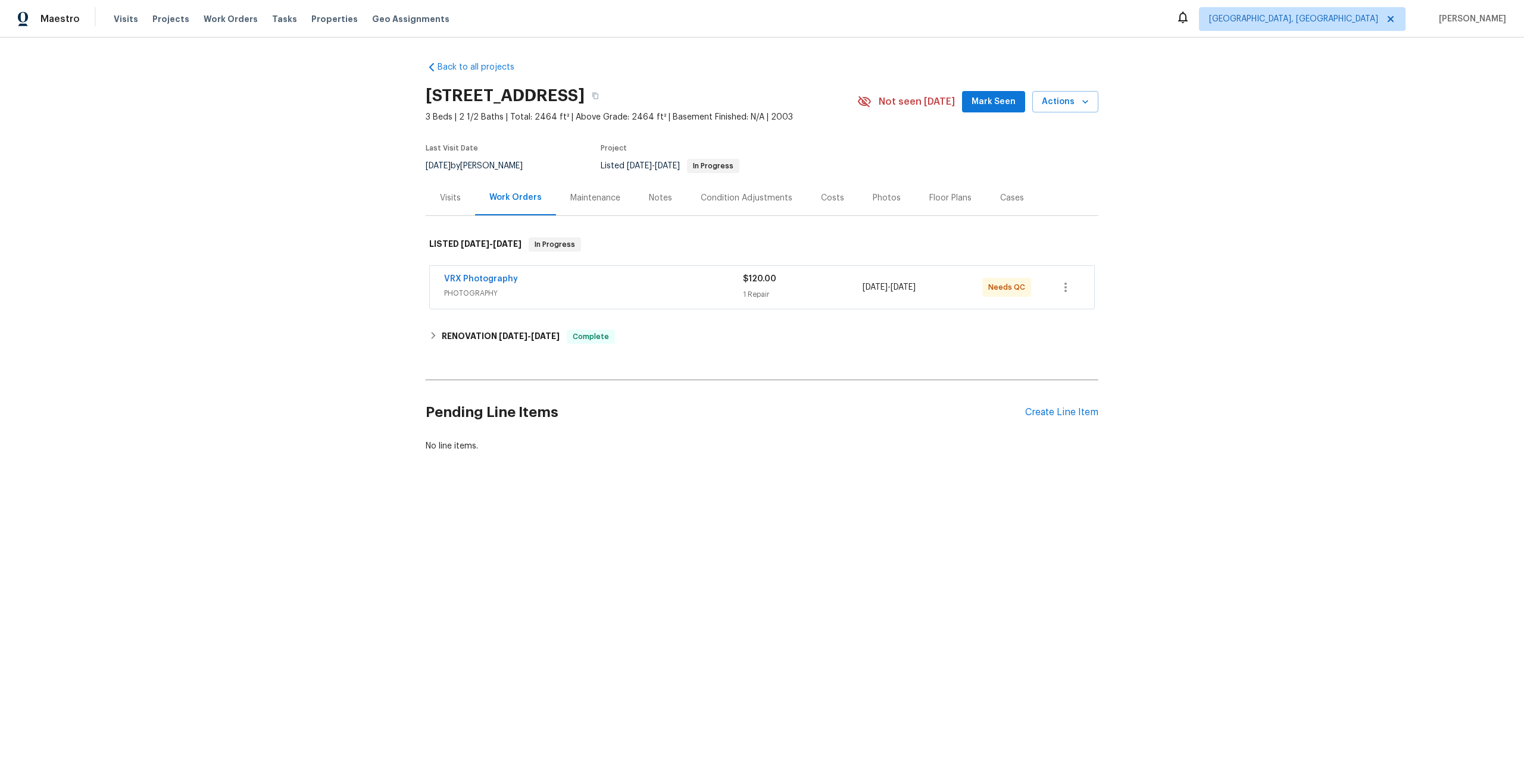
click at [673, 299] on div "VRX Photography PHOTOGRAPHY" at bounding box center [593, 287] width 298 height 28
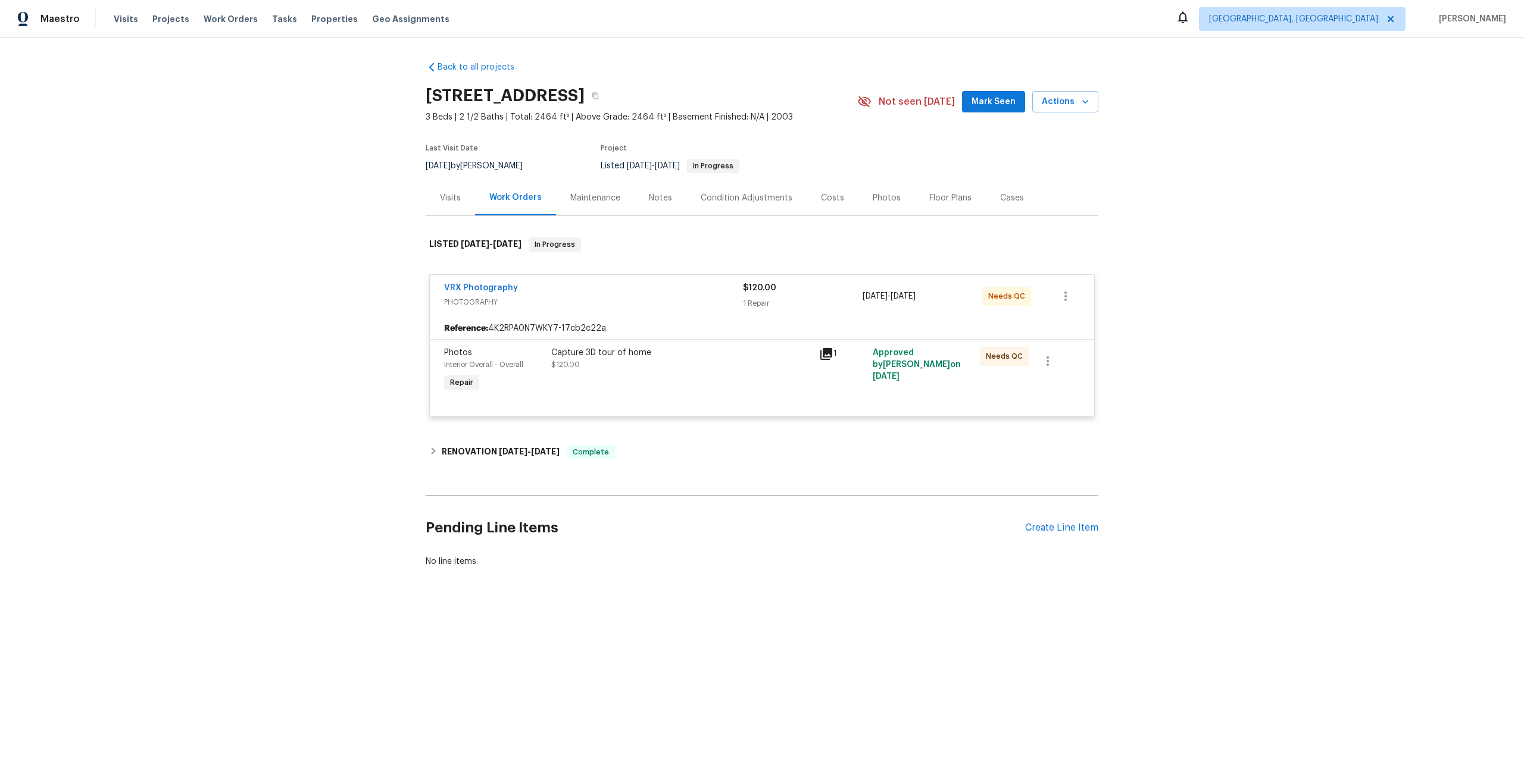
click at [691, 361] on div "Capture 3D tour of home $120.00" at bounding box center [681, 359] width 260 height 24
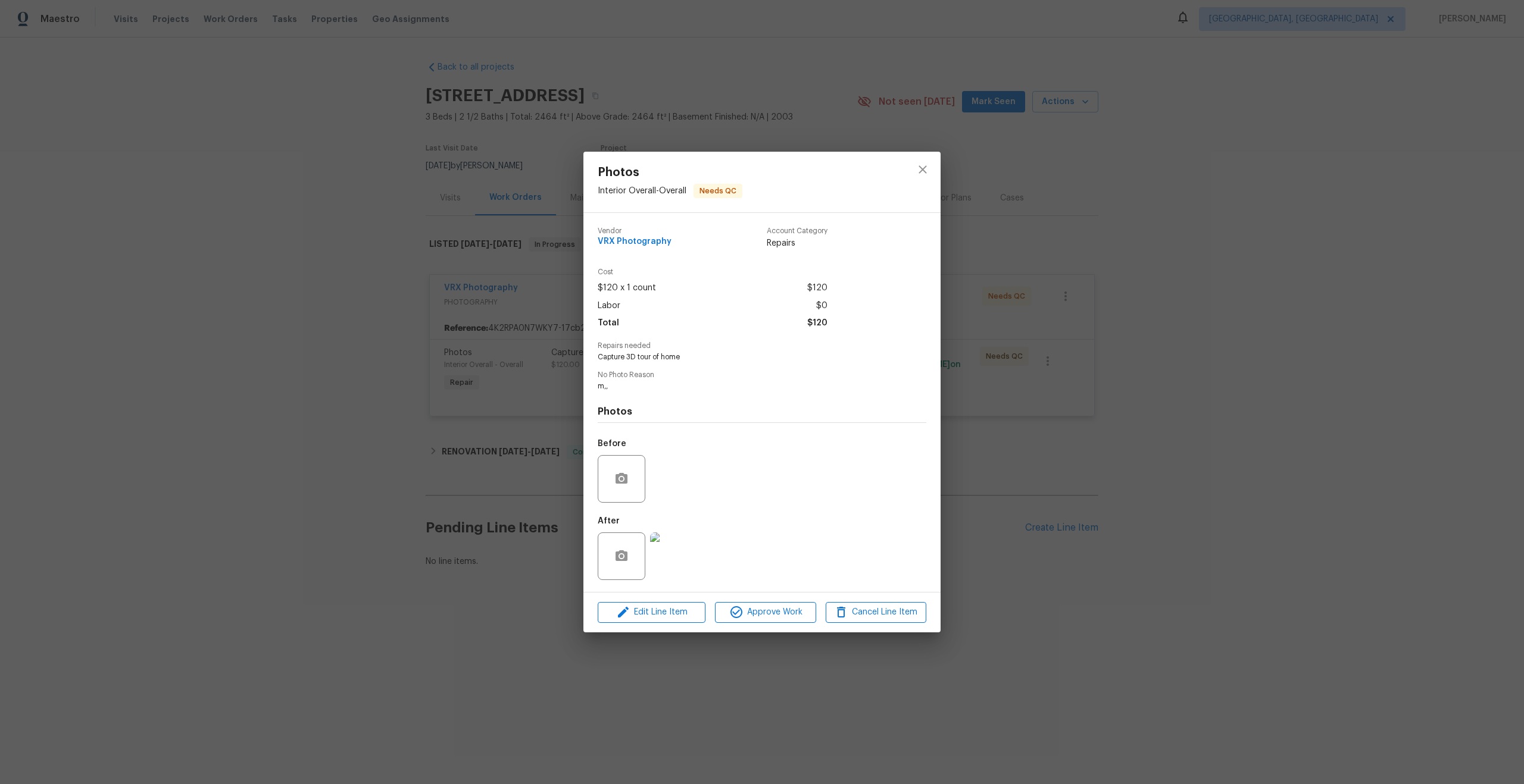
click at [768, 624] on div "Edit Line Item Approve Work Cancel Line Item" at bounding box center [762, 612] width 357 height 40
click at [783, 616] on span "Approve Work" at bounding box center [765, 612] width 93 height 15
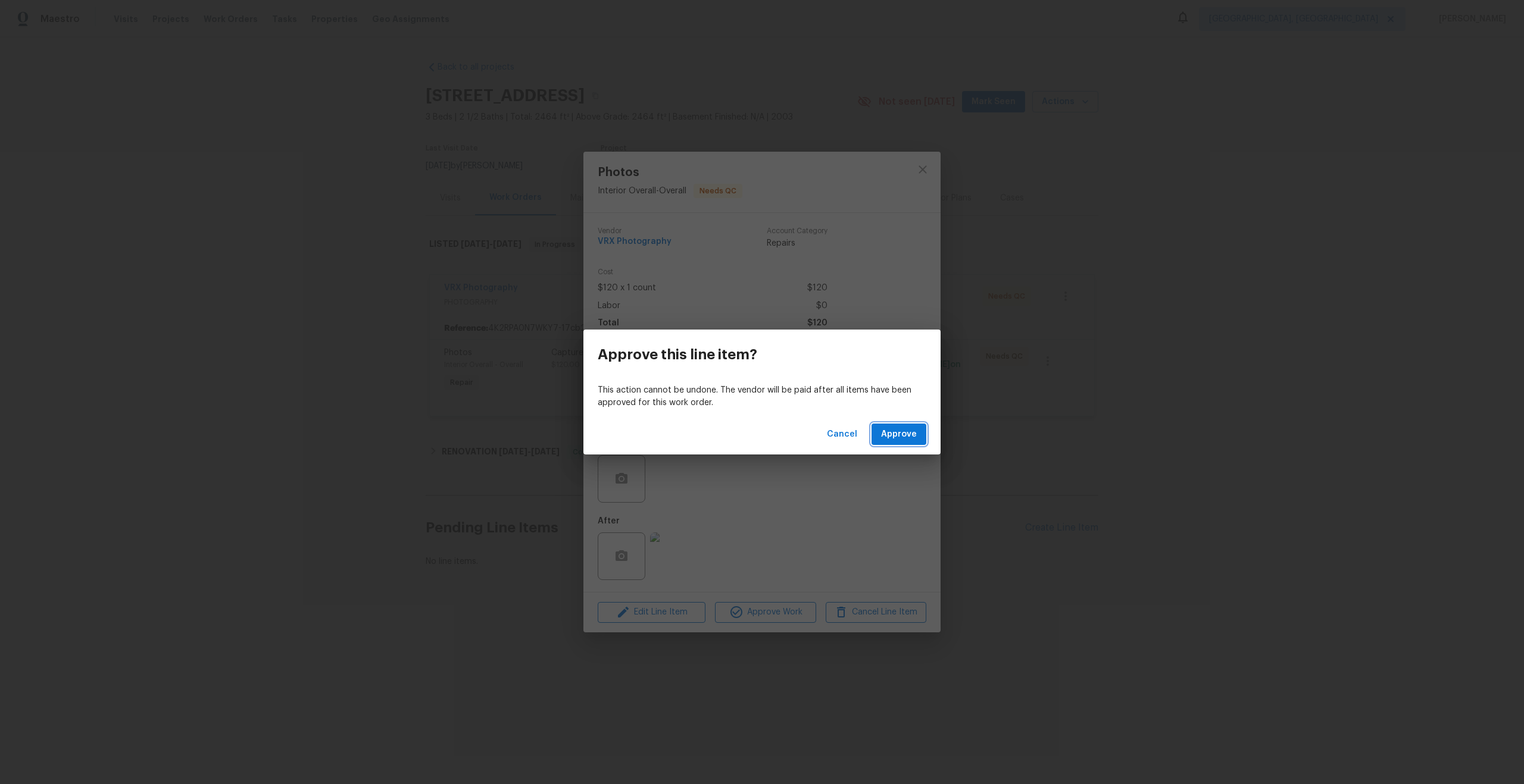
click at [897, 435] on span "Approve" at bounding box center [898, 434] width 35 height 15
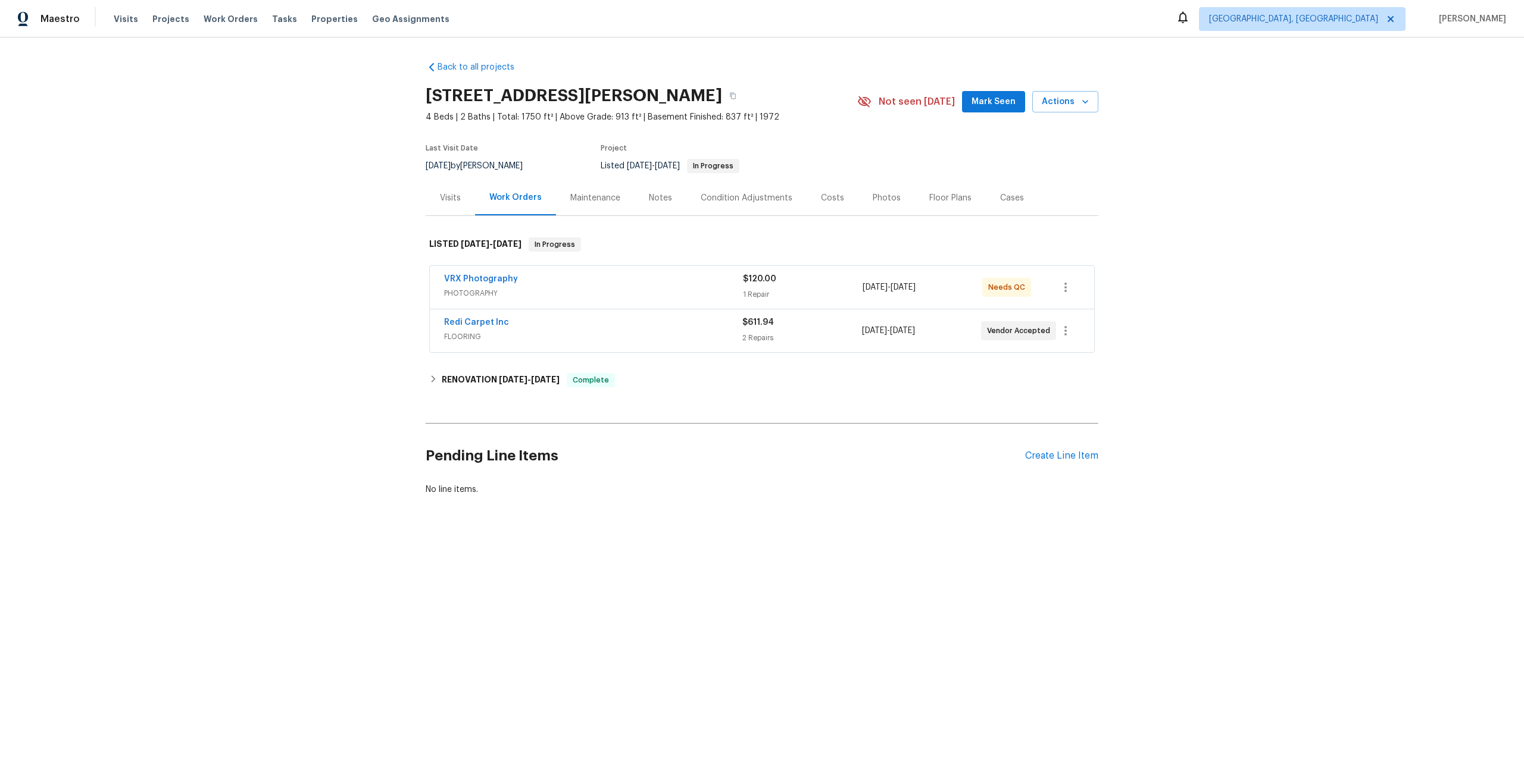
click at [636, 273] on div "VRX Photography" at bounding box center [593, 280] width 298 height 15
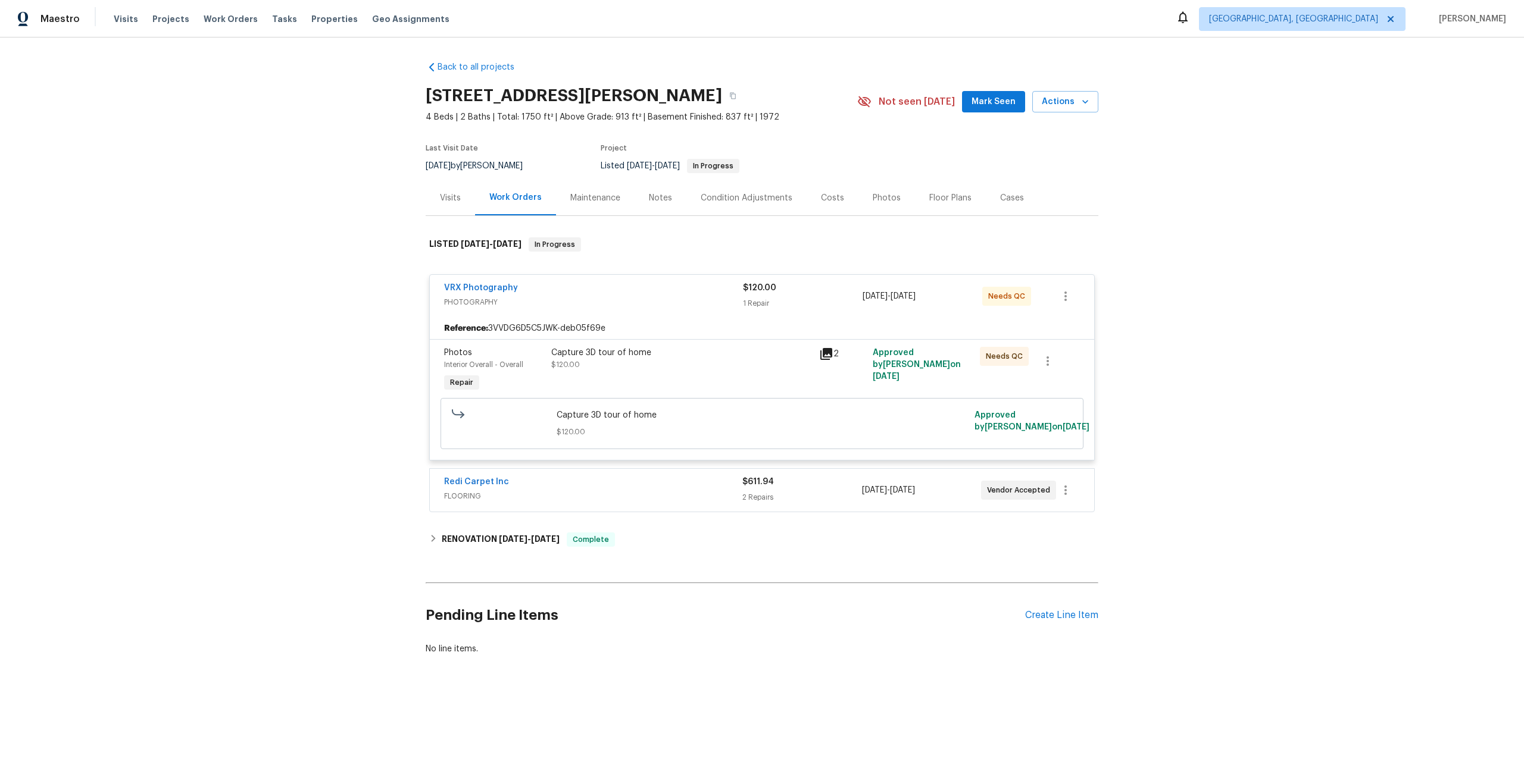
click at [756, 361] on div "Capture 3D tour of home $120.00" at bounding box center [681, 359] width 260 height 24
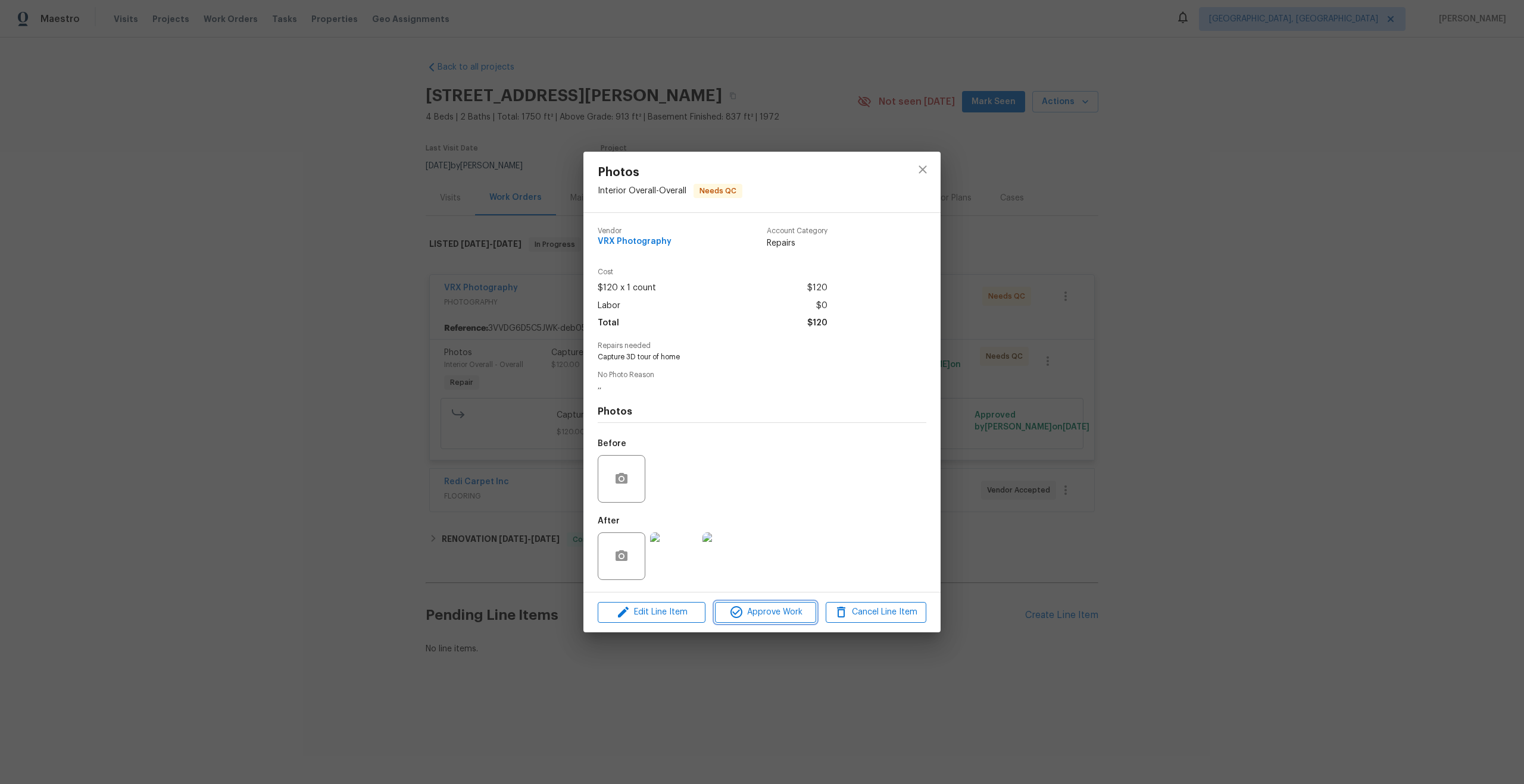
click at [767, 608] on span "Approve Work" at bounding box center [765, 612] width 93 height 15
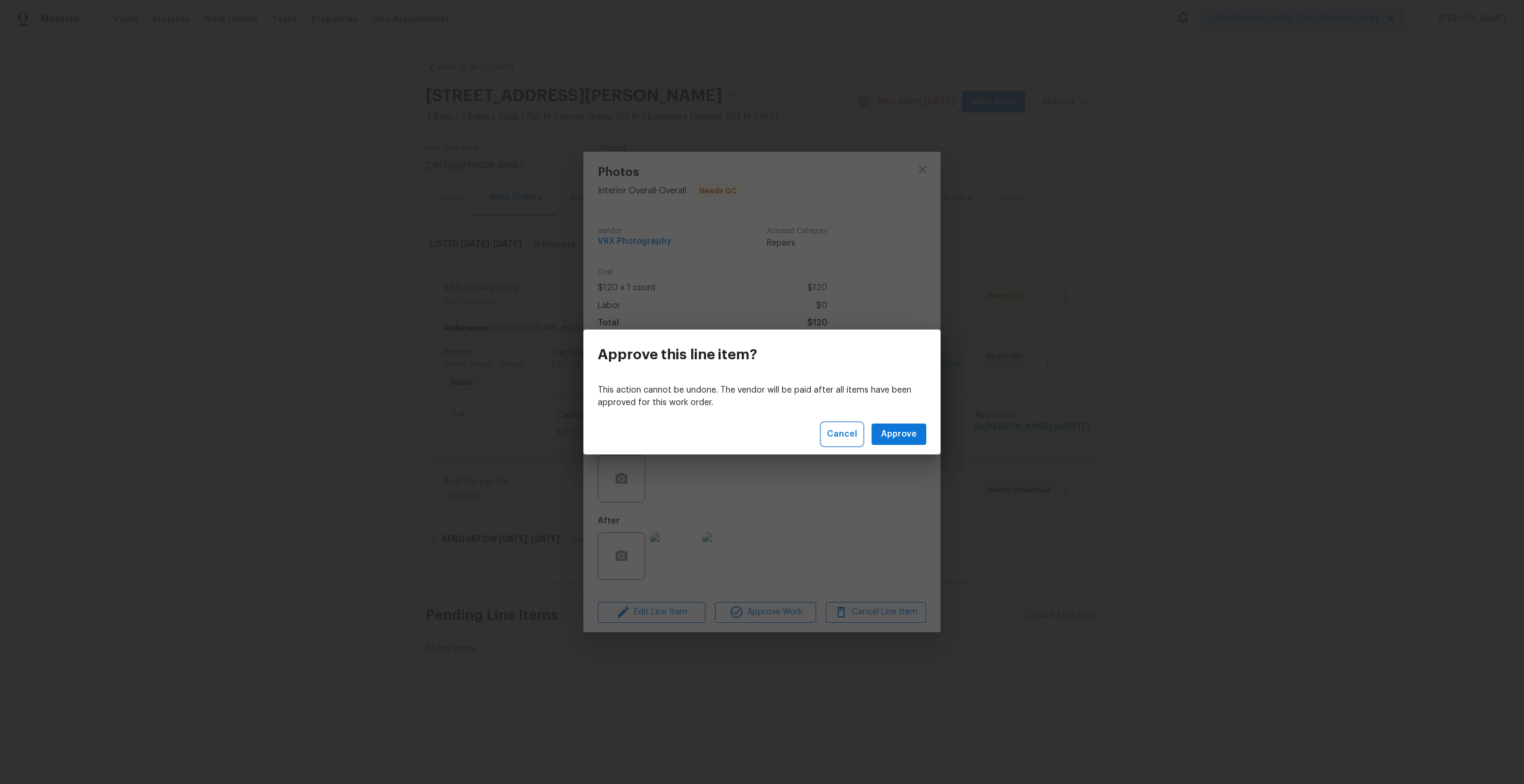
click at [849, 431] on span "Cancel" at bounding box center [841, 434] width 30 height 15
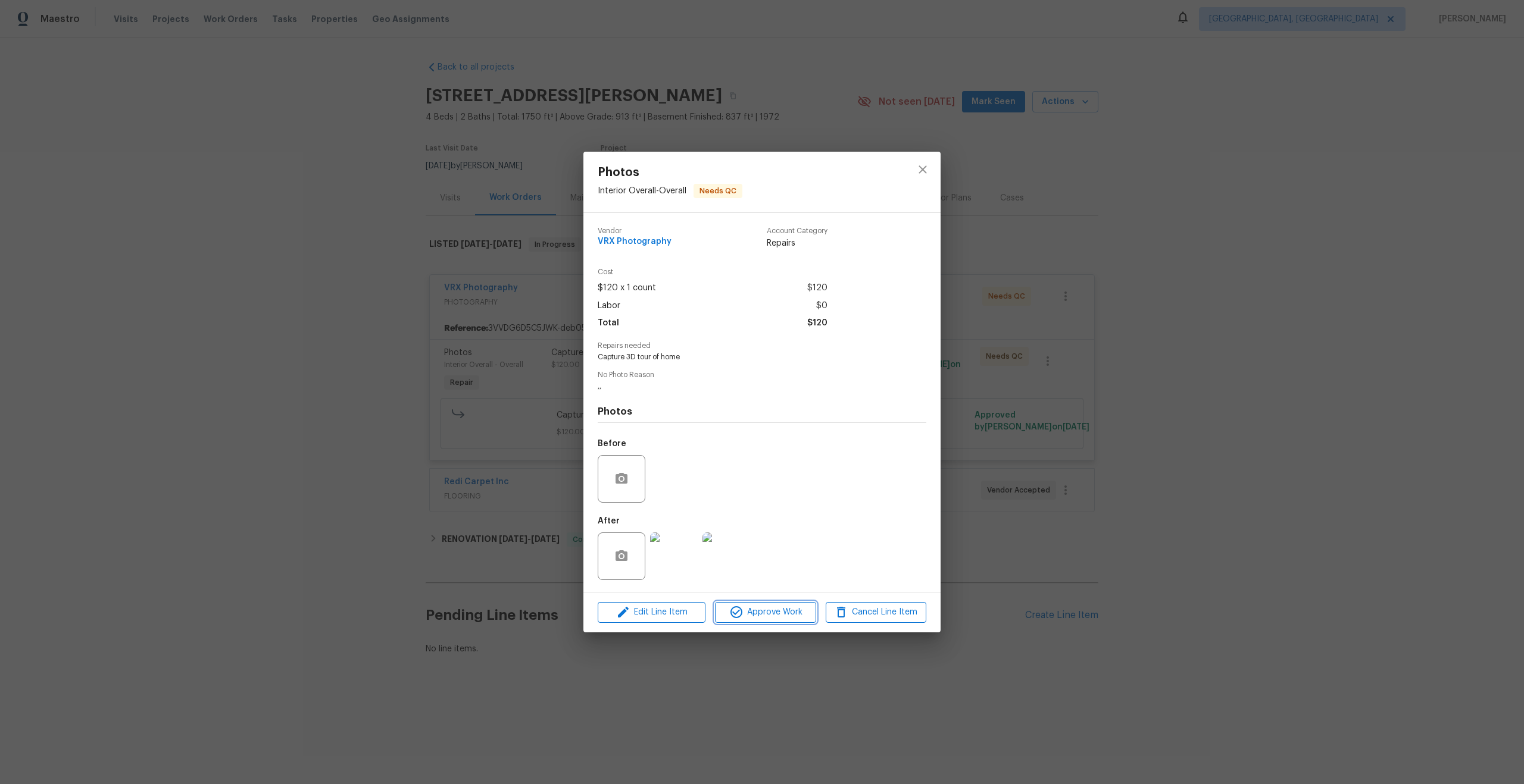
click at [775, 613] on span "Approve Work" at bounding box center [765, 612] width 93 height 15
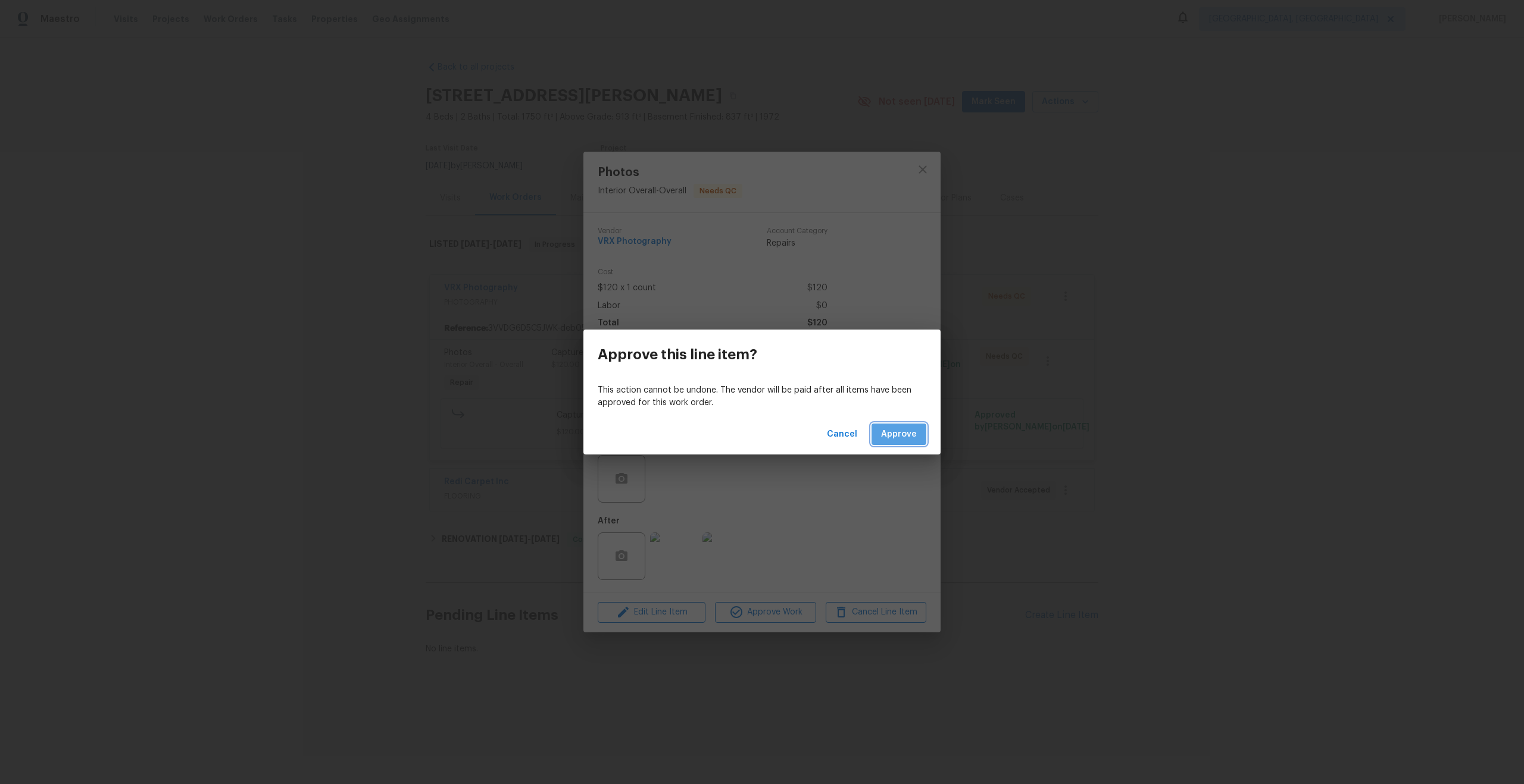
click at [911, 434] on span "Approve" at bounding box center [898, 434] width 35 height 15
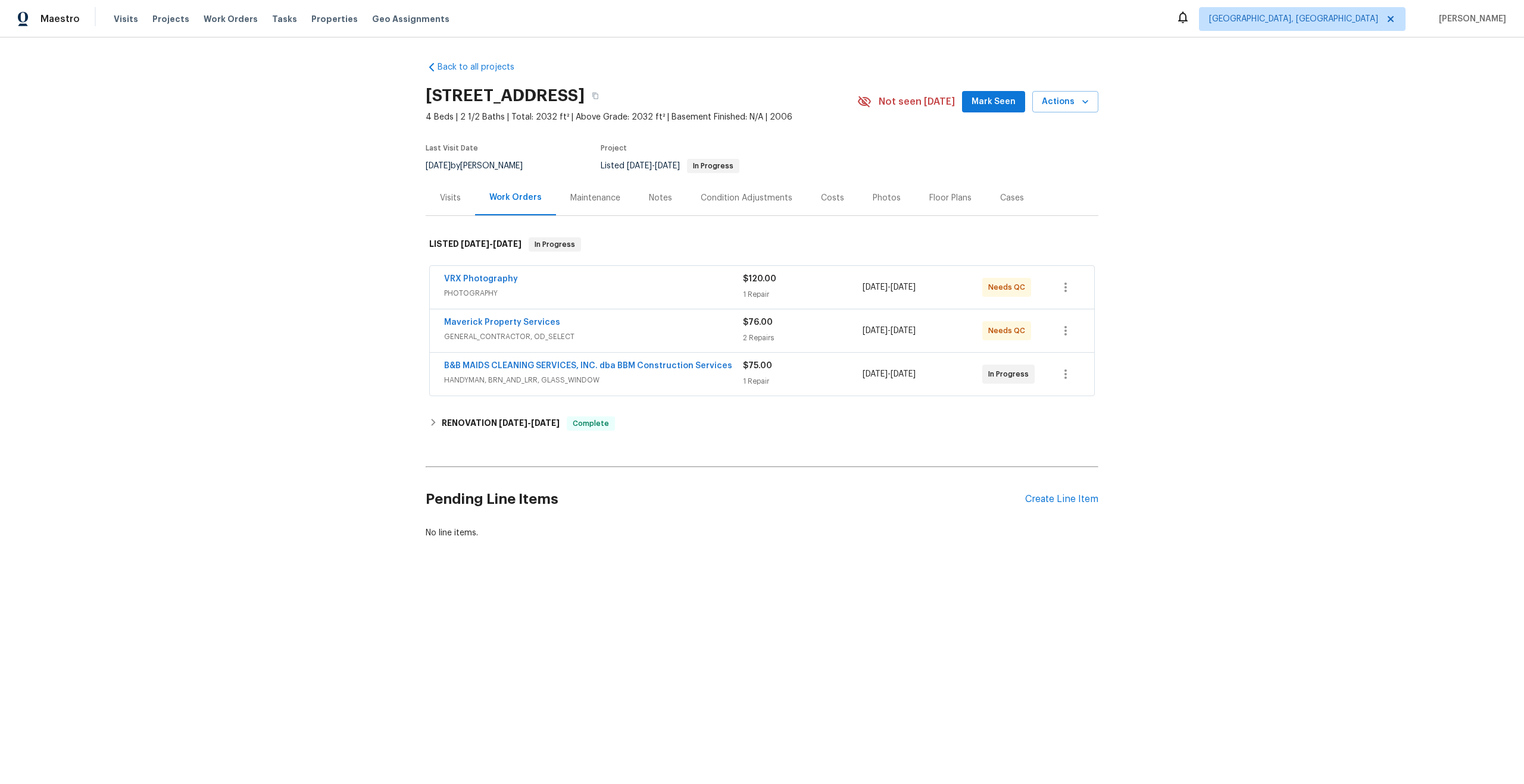
click at [670, 287] on span "PHOTOGRAPHY" at bounding box center [593, 293] width 298 height 12
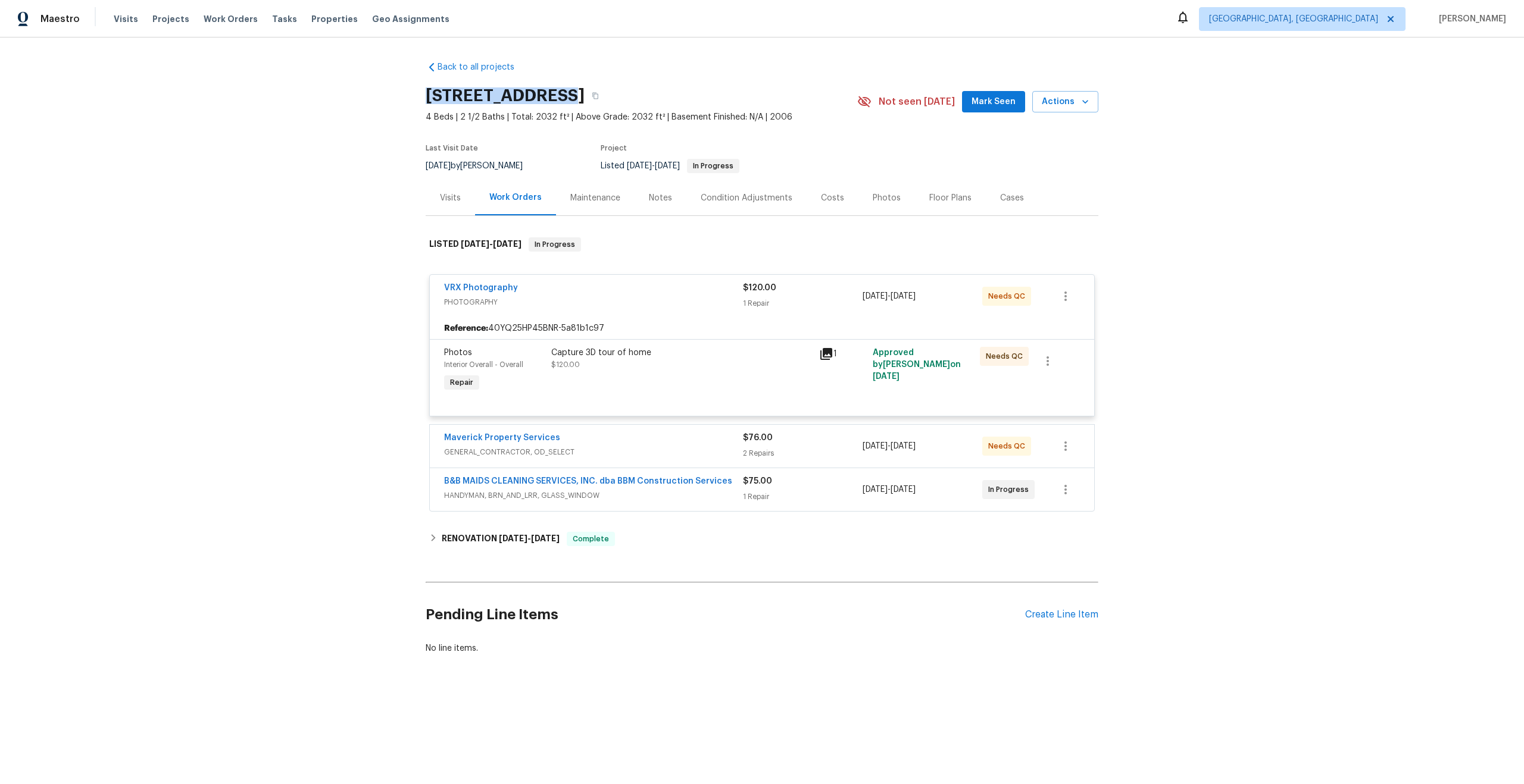
drag, startPoint x: 561, startPoint y: 93, endPoint x: 426, endPoint y: 91, distance: 135.0
click at [426, 91] on h2 "[STREET_ADDRESS]" at bounding box center [505, 96] width 159 height 12
copy h2 "[STREET_ADDRESS]"
click at [710, 305] on span "PHOTOGRAPHY" at bounding box center [593, 303] width 298 height 12
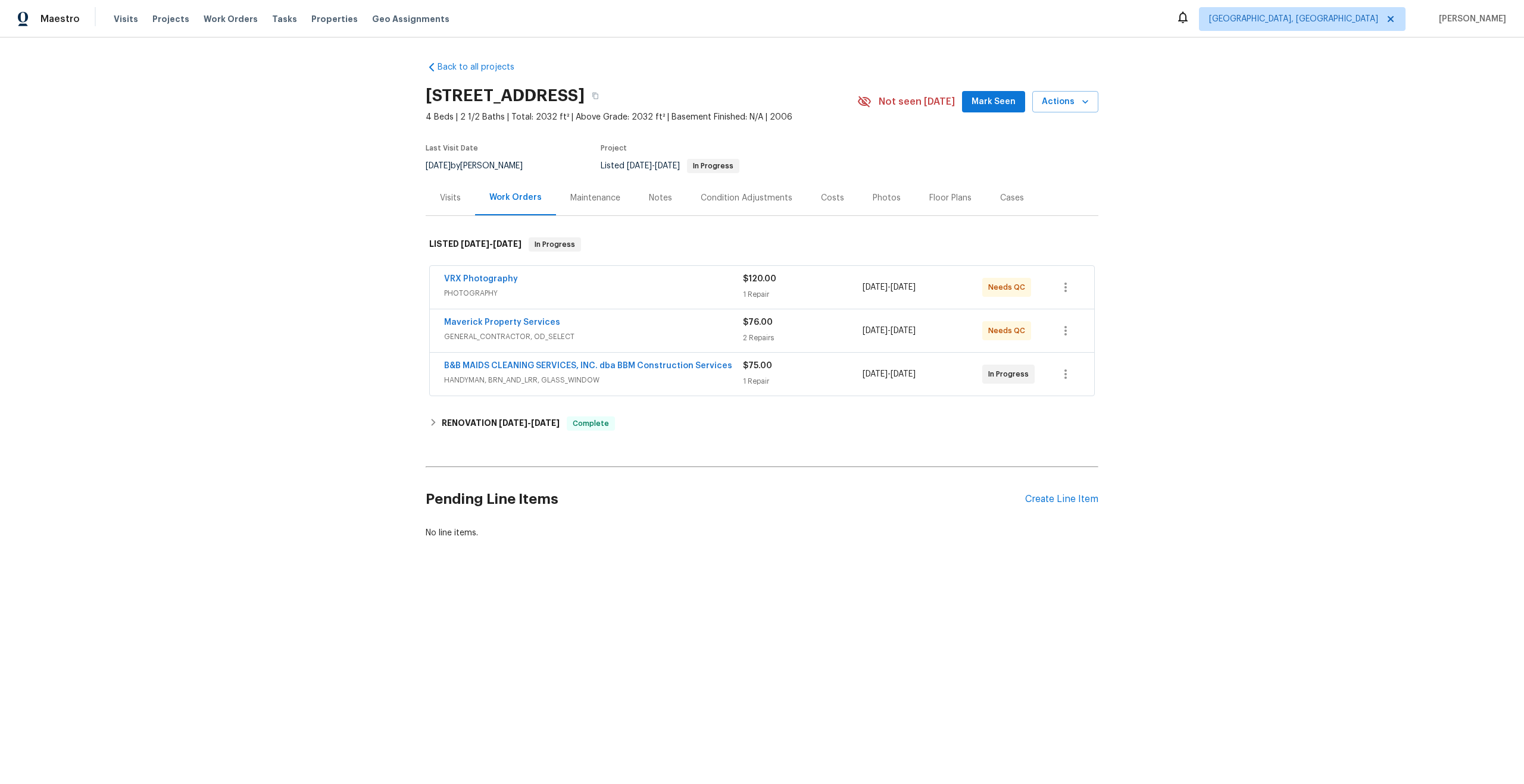
click at [691, 297] on span "PHOTOGRAPHY" at bounding box center [593, 293] width 298 height 12
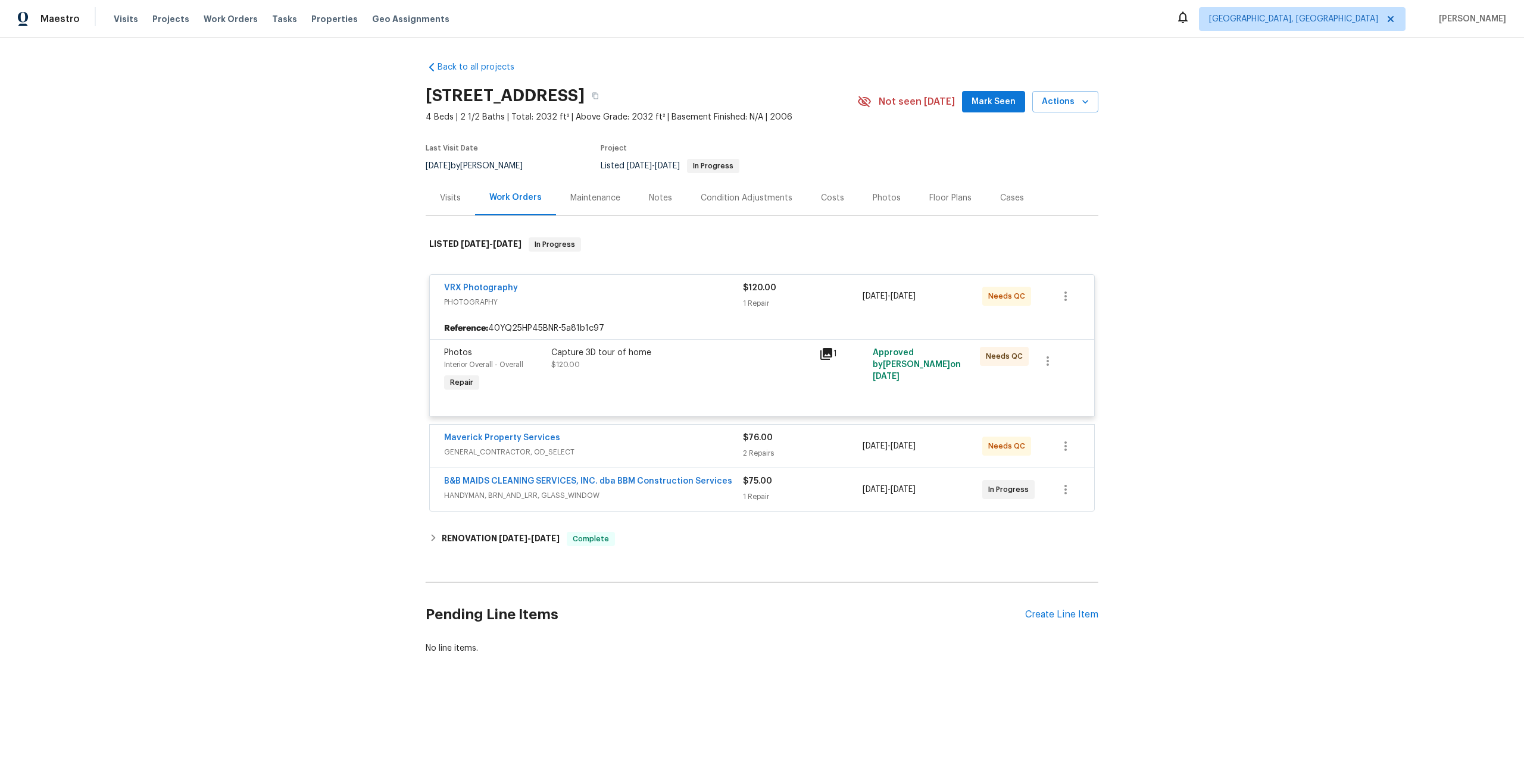
click at [735, 370] on div "Capture 3D tour of home $120.00" at bounding box center [681, 359] width 260 height 24
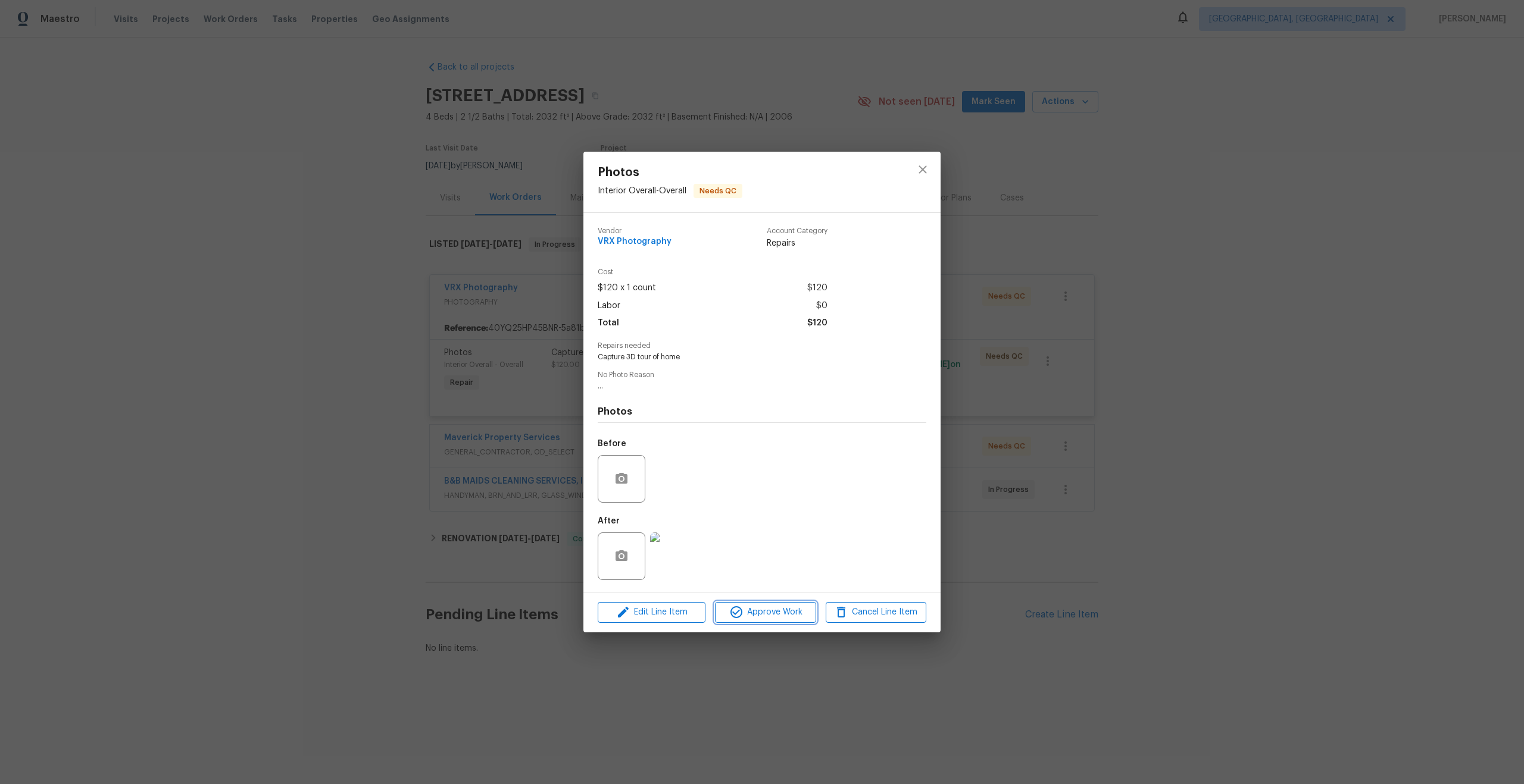
click at [774, 617] on span "Approve Work" at bounding box center [765, 612] width 93 height 15
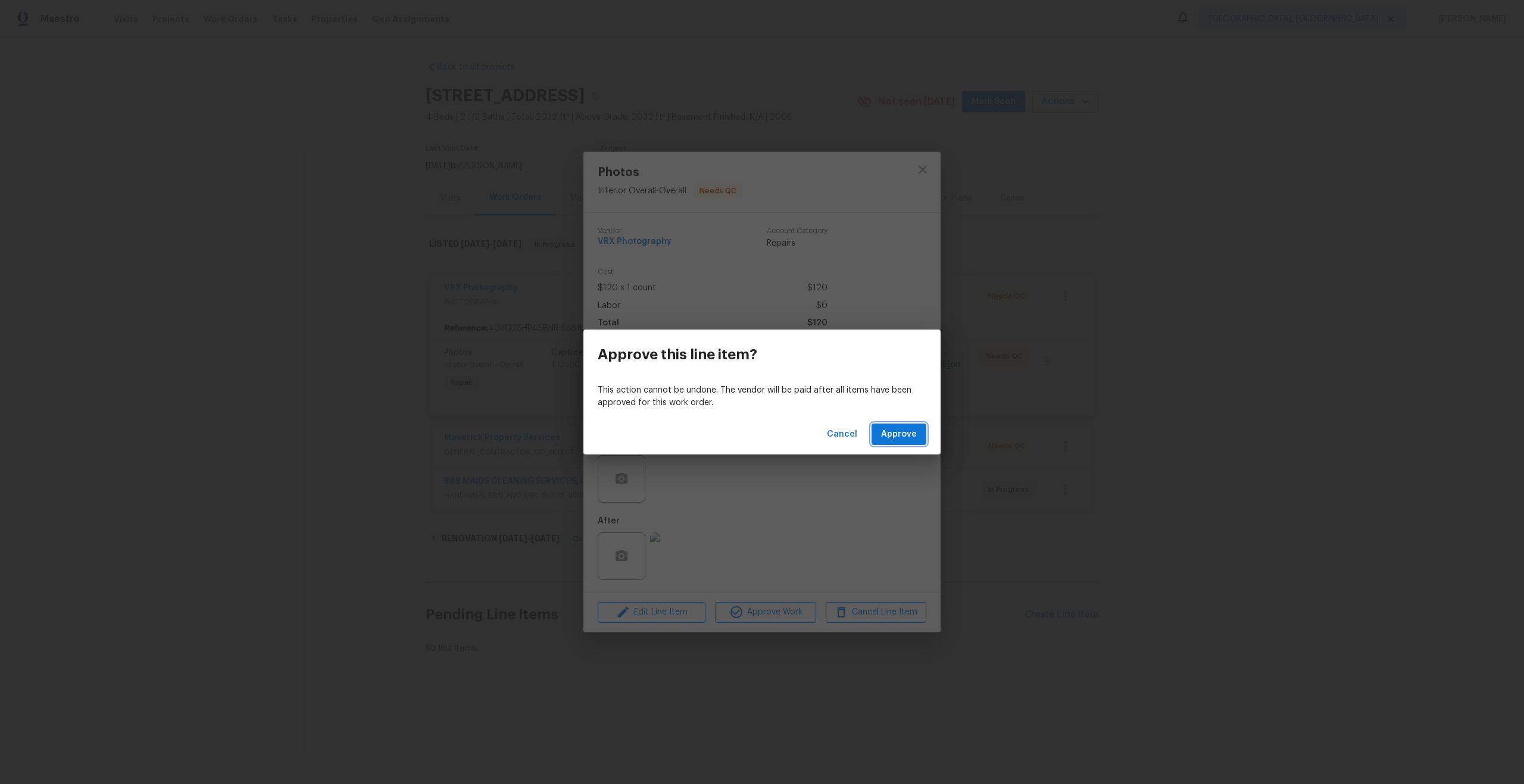
click at [900, 430] on span "Approve" at bounding box center [898, 434] width 35 height 15
